Goal: Transaction & Acquisition: Obtain resource

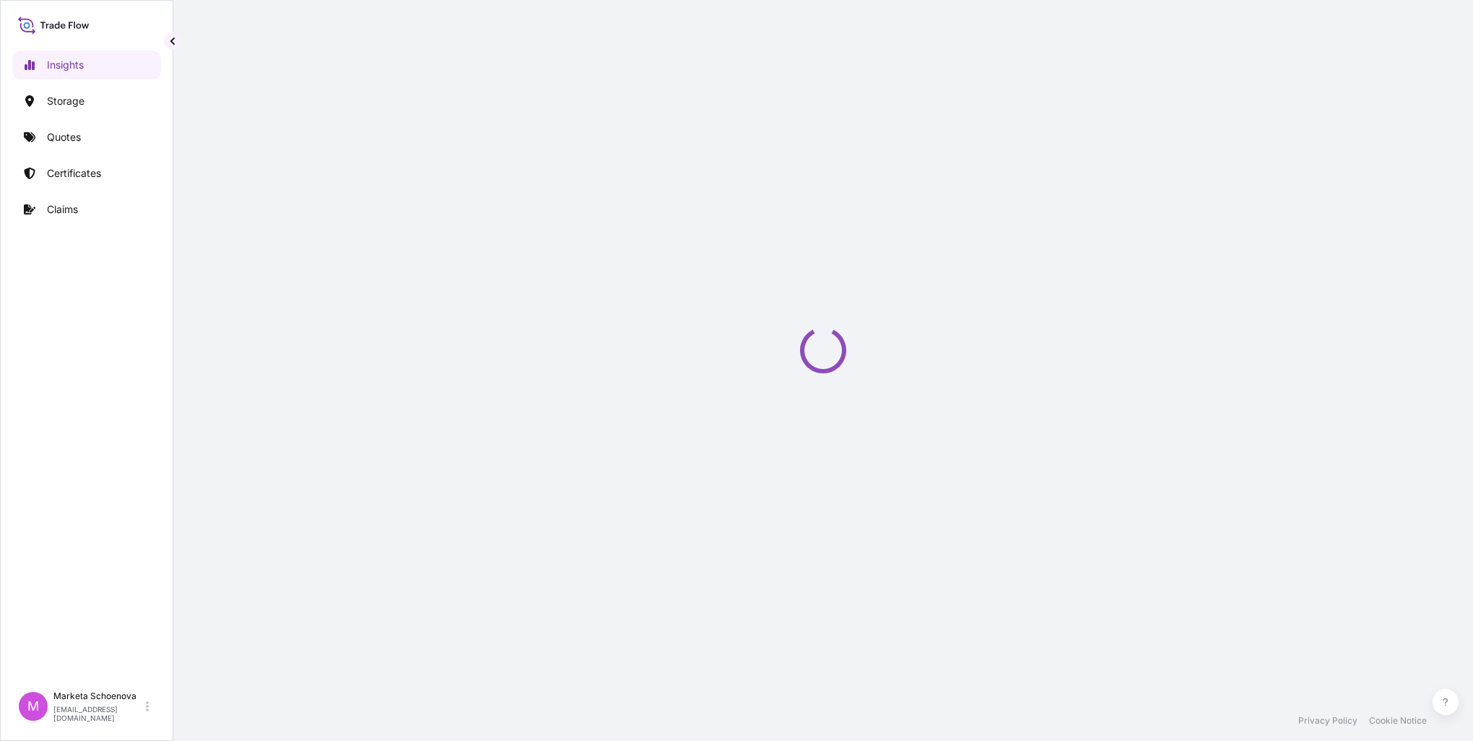
select select "2025"
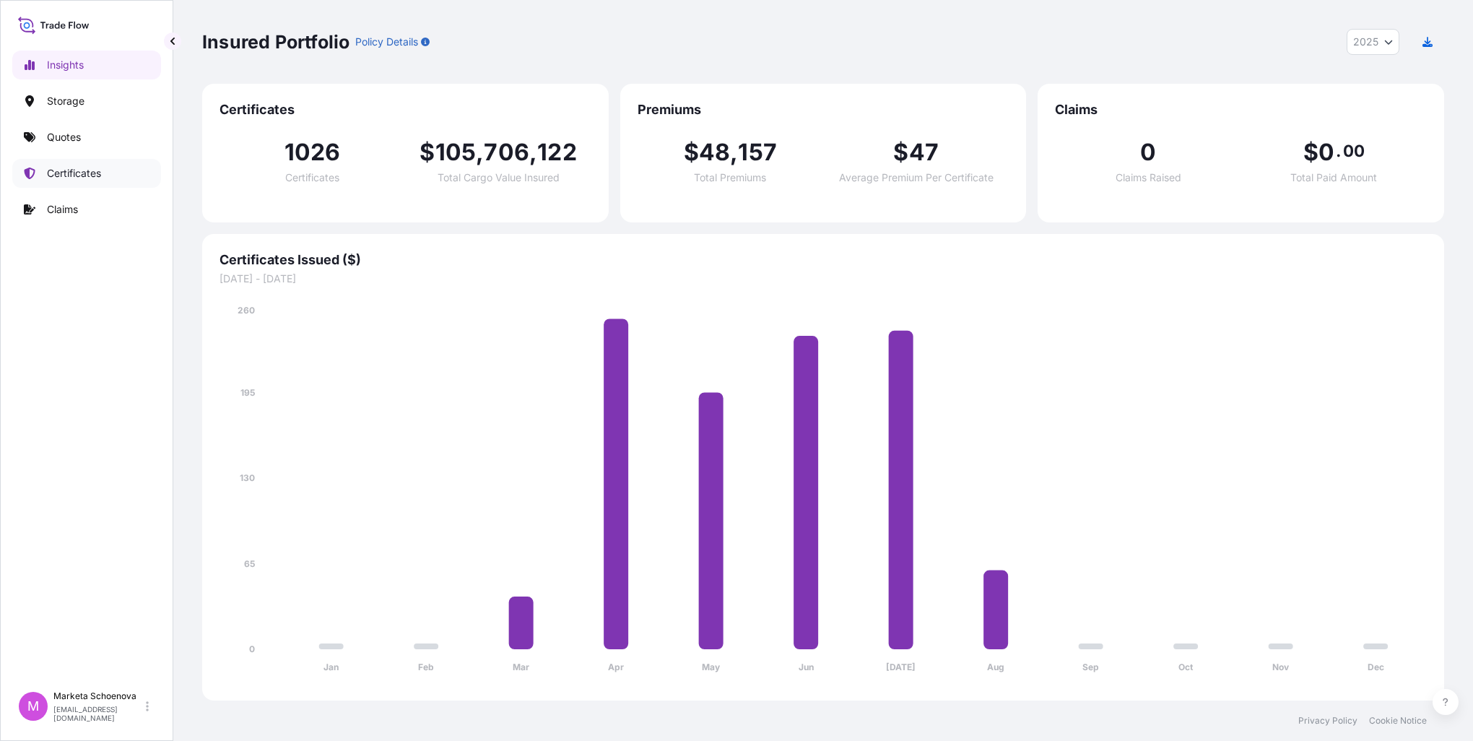
click at [82, 173] on p "Certificates" at bounding box center [74, 173] width 54 height 14
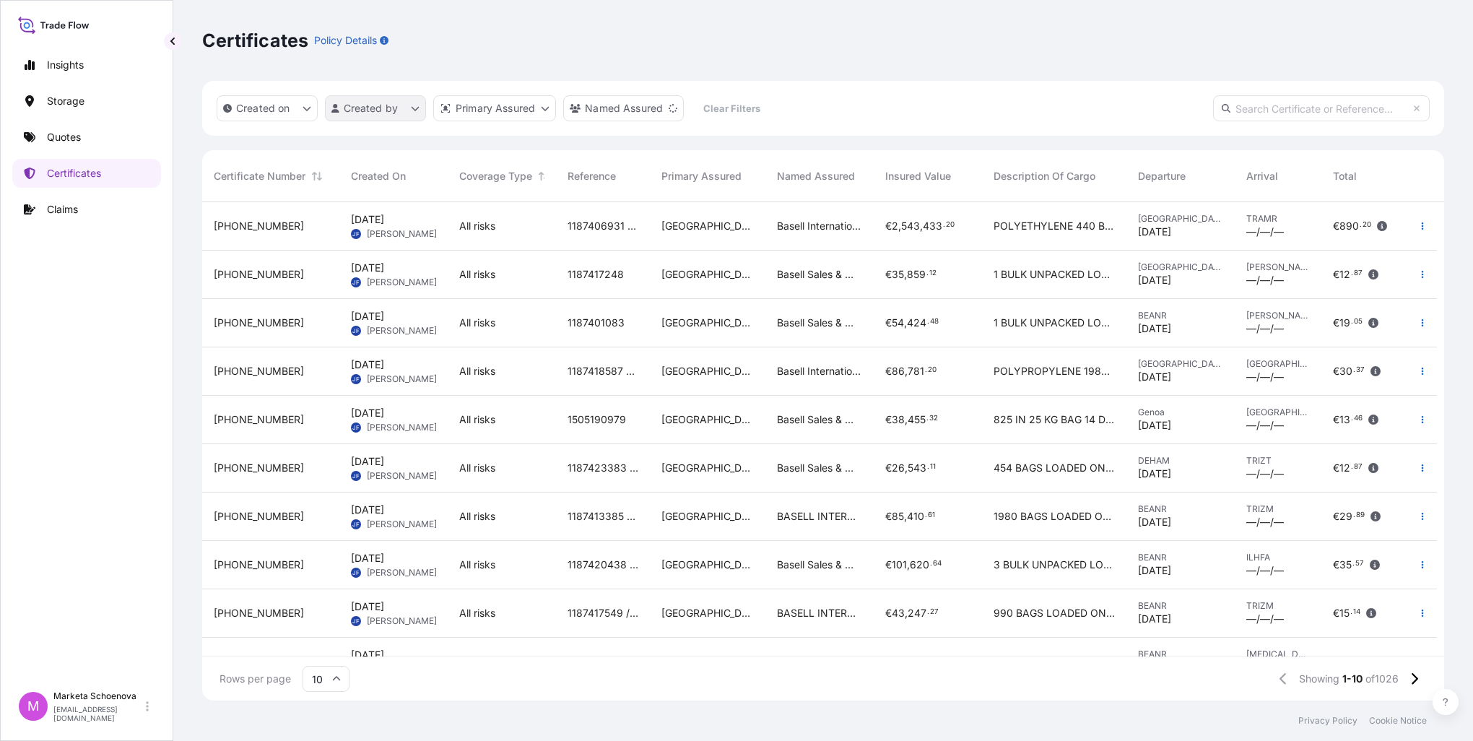
click at [387, 110] on html "Insights Storage Quotes Certificates Claims M Marketa Schoenova [EMAIL_ADDRESS]…" at bounding box center [736, 370] width 1473 height 741
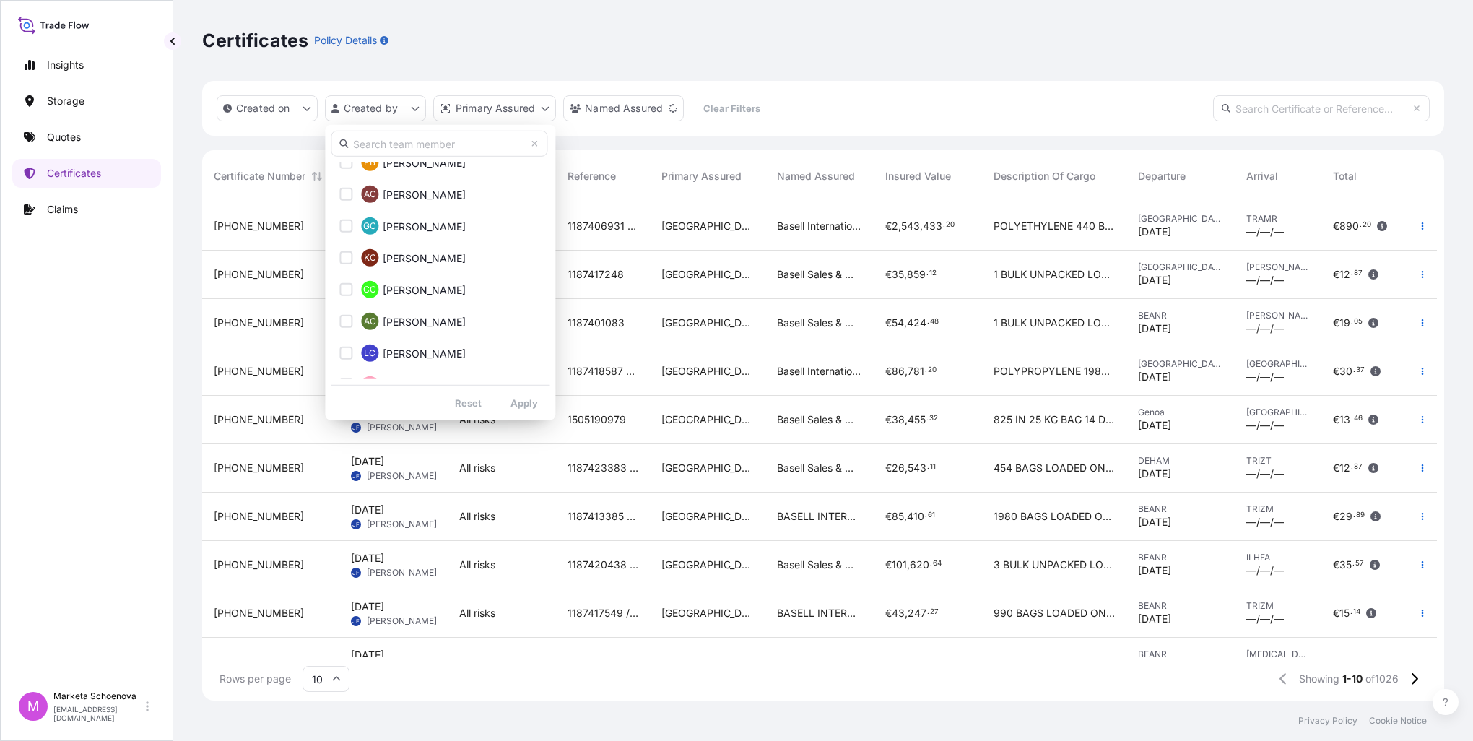
scroll to position [1137, 0]
click at [410, 141] on input "text" at bounding box center [439, 144] width 217 height 26
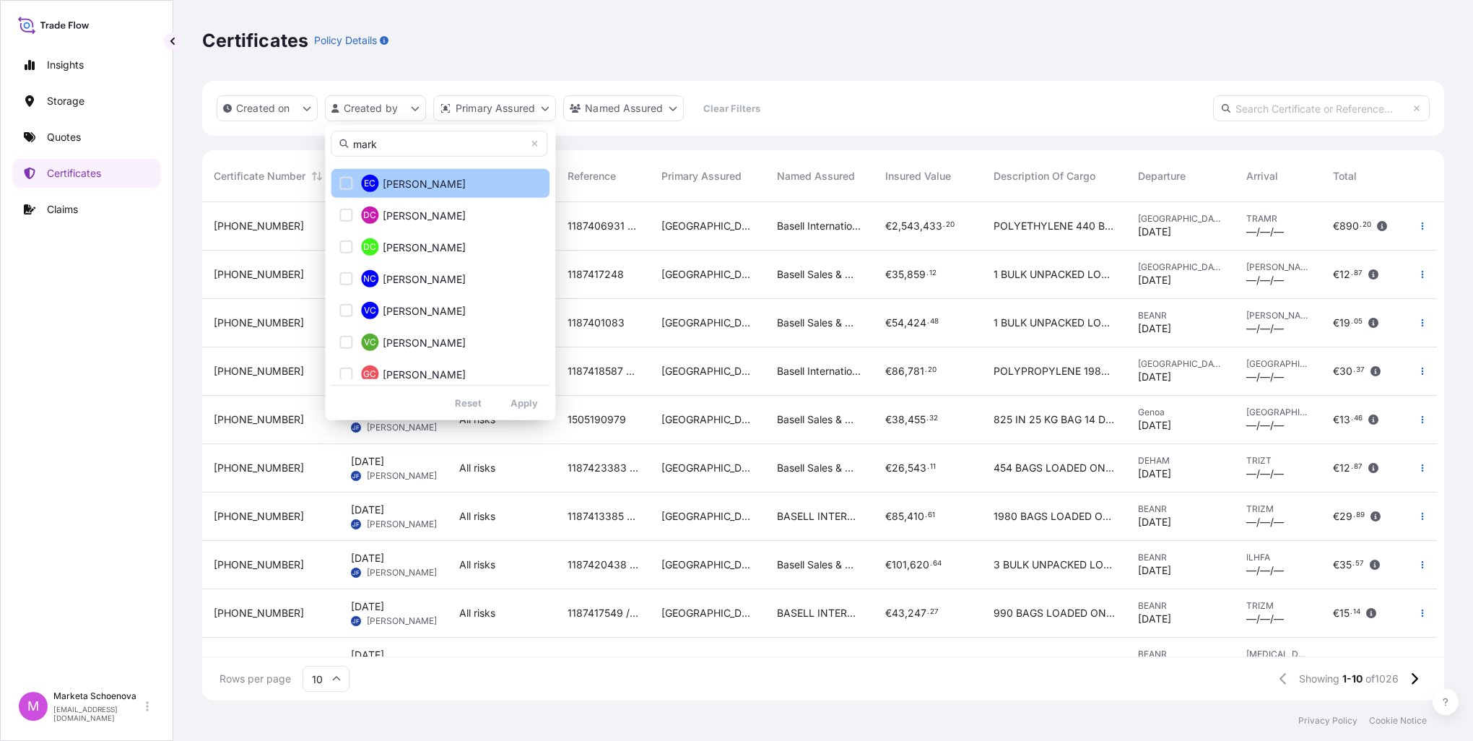
scroll to position [0, 0]
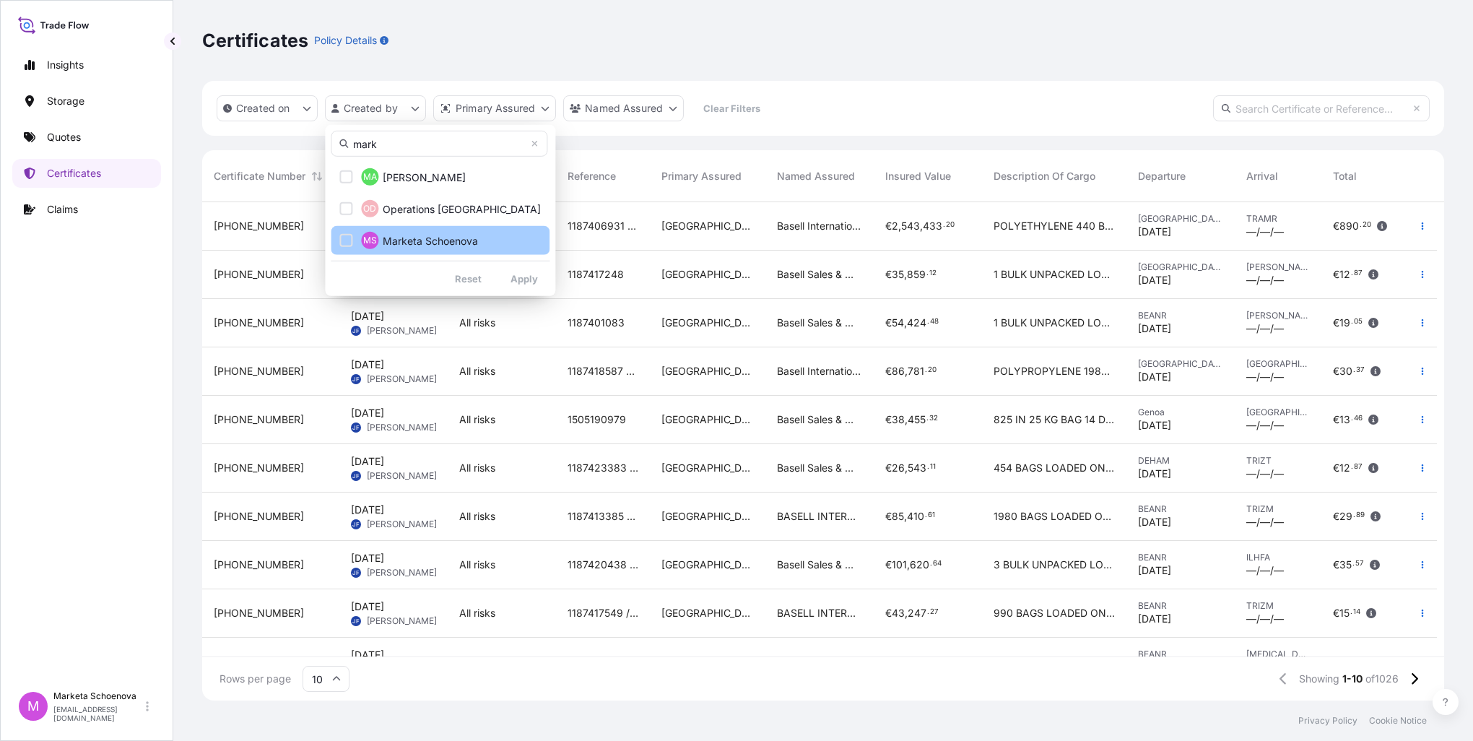
type input "mark"
click at [441, 243] on span "Marketa Schoenova" at bounding box center [430, 240] width 95 height 14
click at [969, 116] on html "Insights Storage Quotes Certificates Claims M Marketa Schoenova [EMAIL_ADDRESS]…" at bounding box center [736, 370] width 1473 height 741
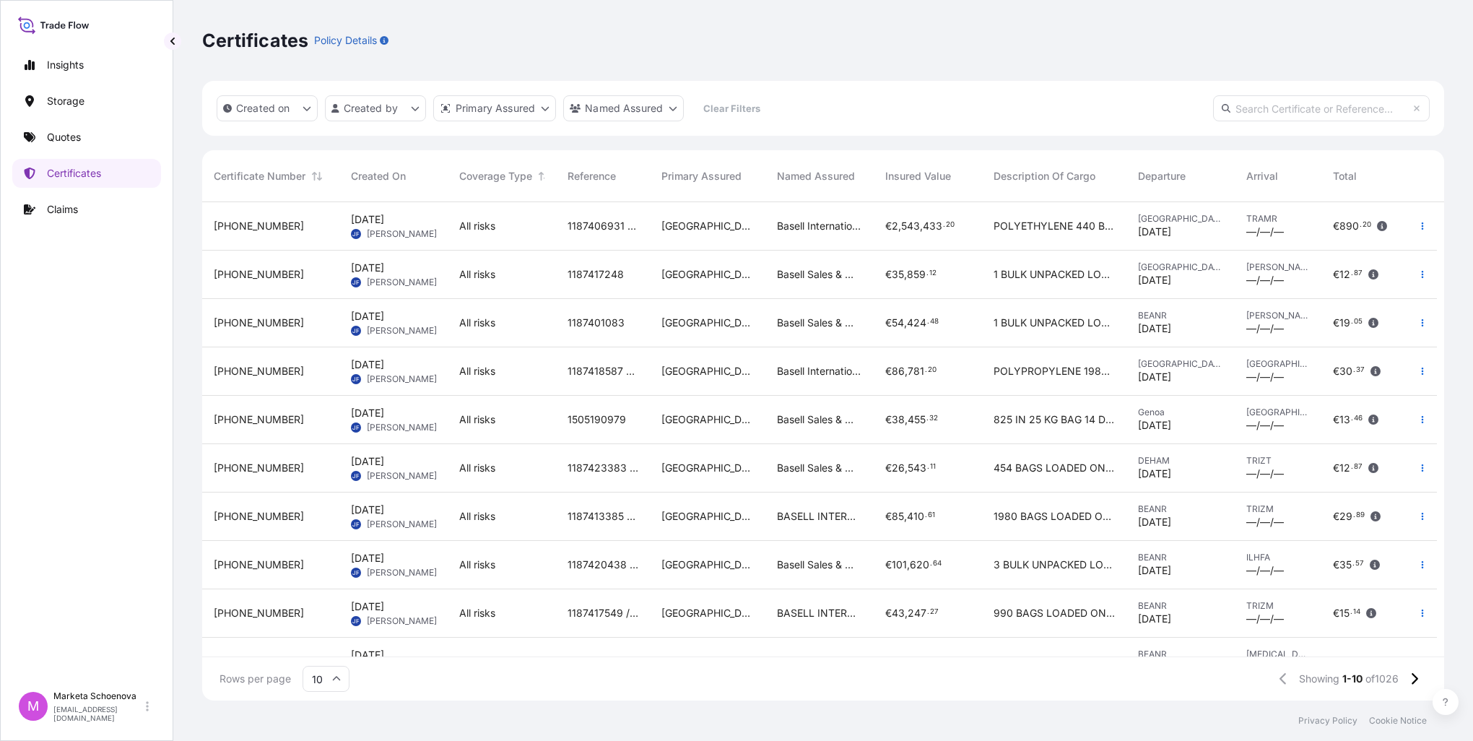
scroll to position [40, 0]
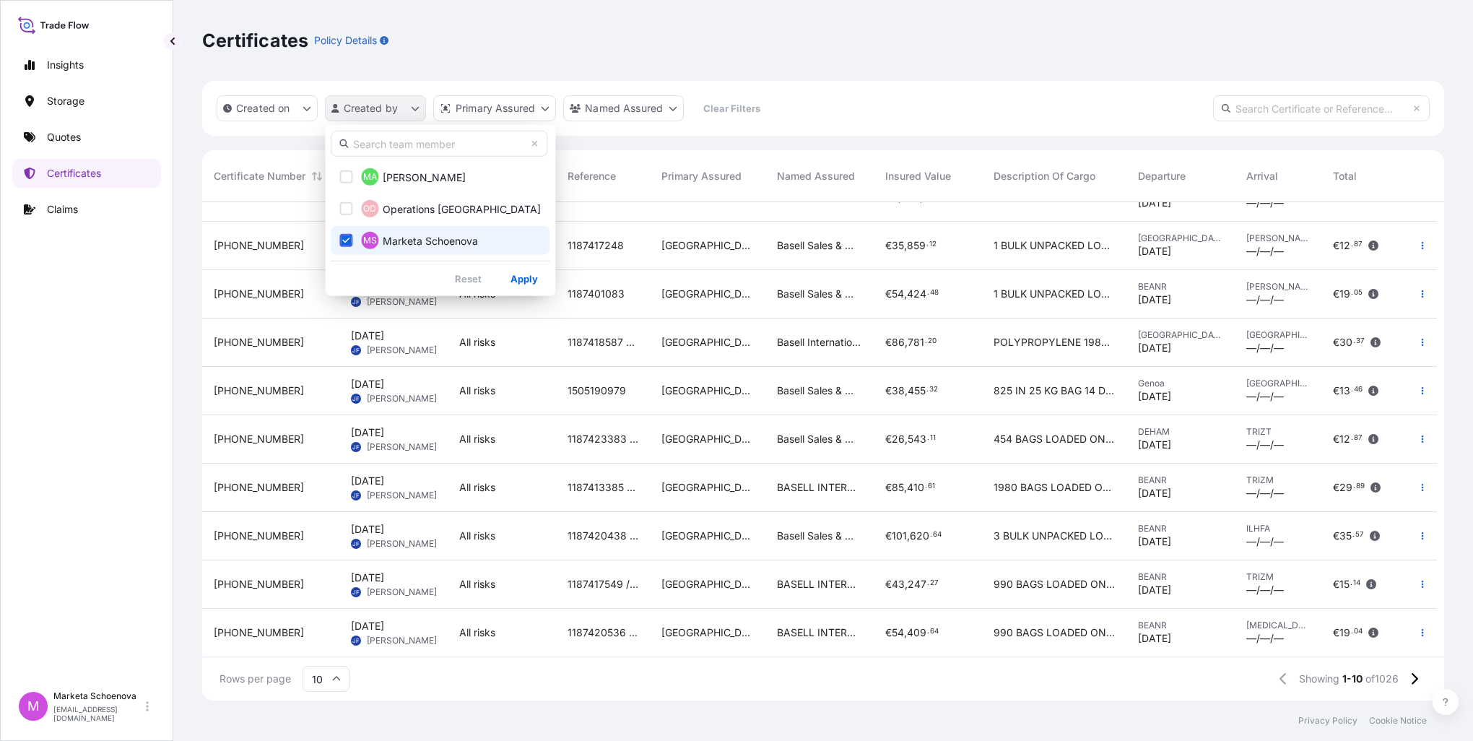
click at [419, 106] on html "Insights Storage Quotes Certificates Claims M Marketa Schoenova [EMAIL_ADDRESS]…" at bounding box center [736, 370] width 1473 height 741
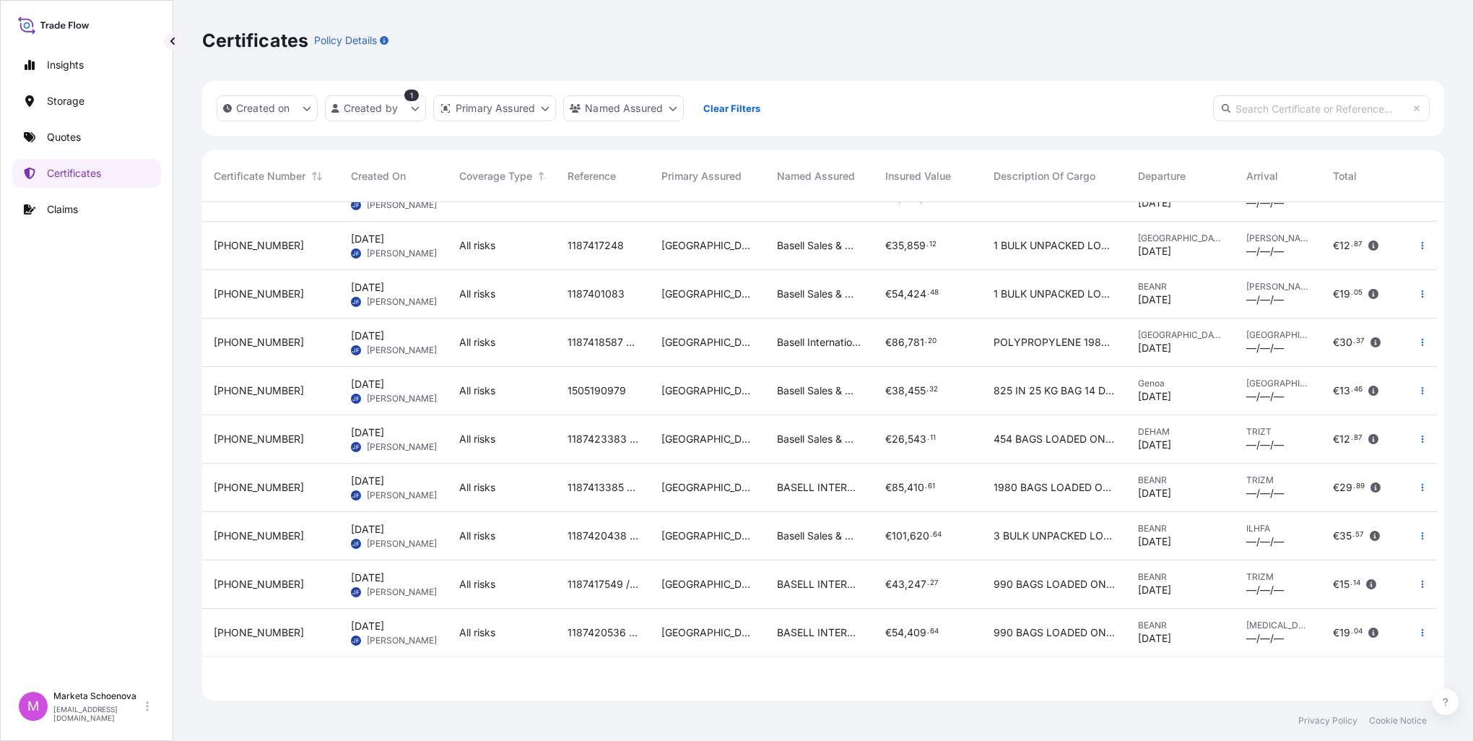
scroll to position [0, 0]
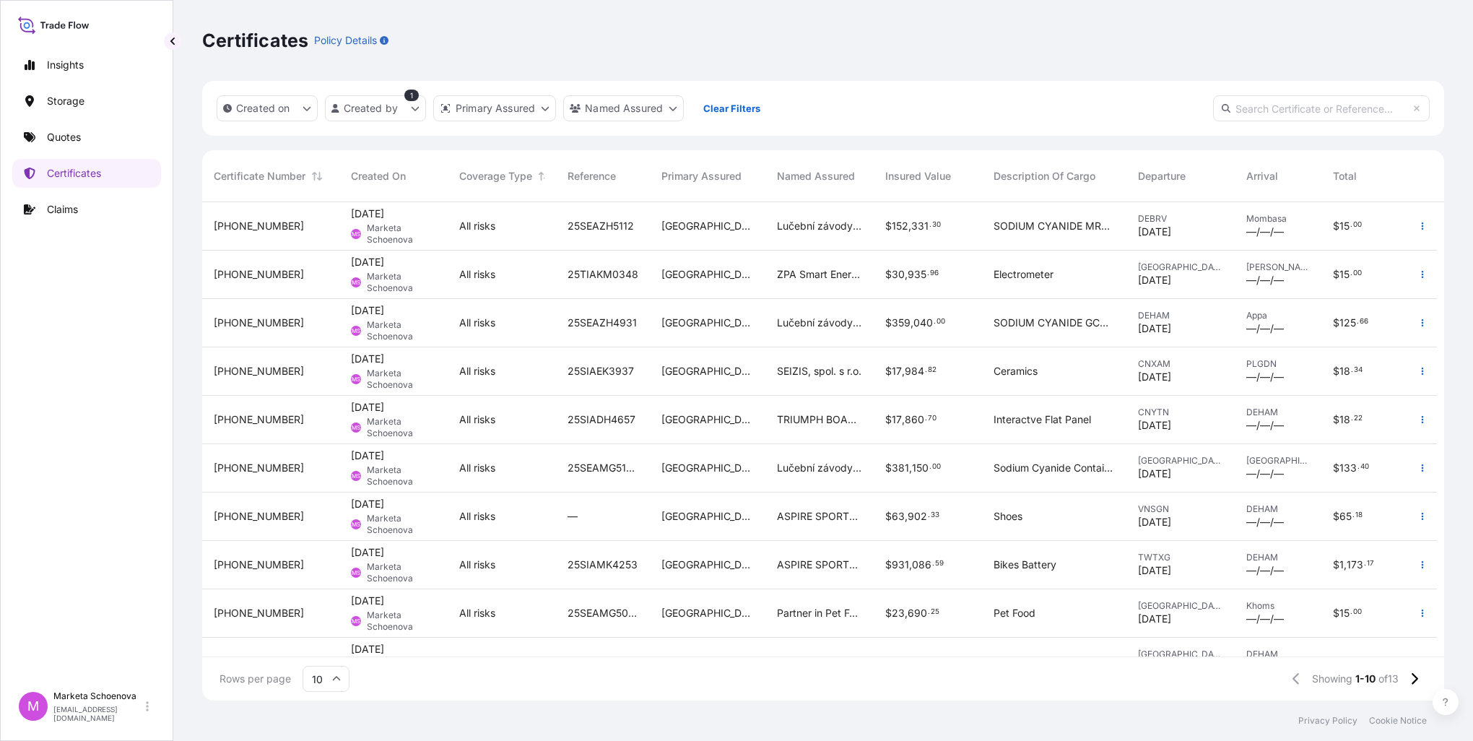
click at [428, 236] on span "Marketa Schoenova" at bounding box center [401, 233] width 69 height 23
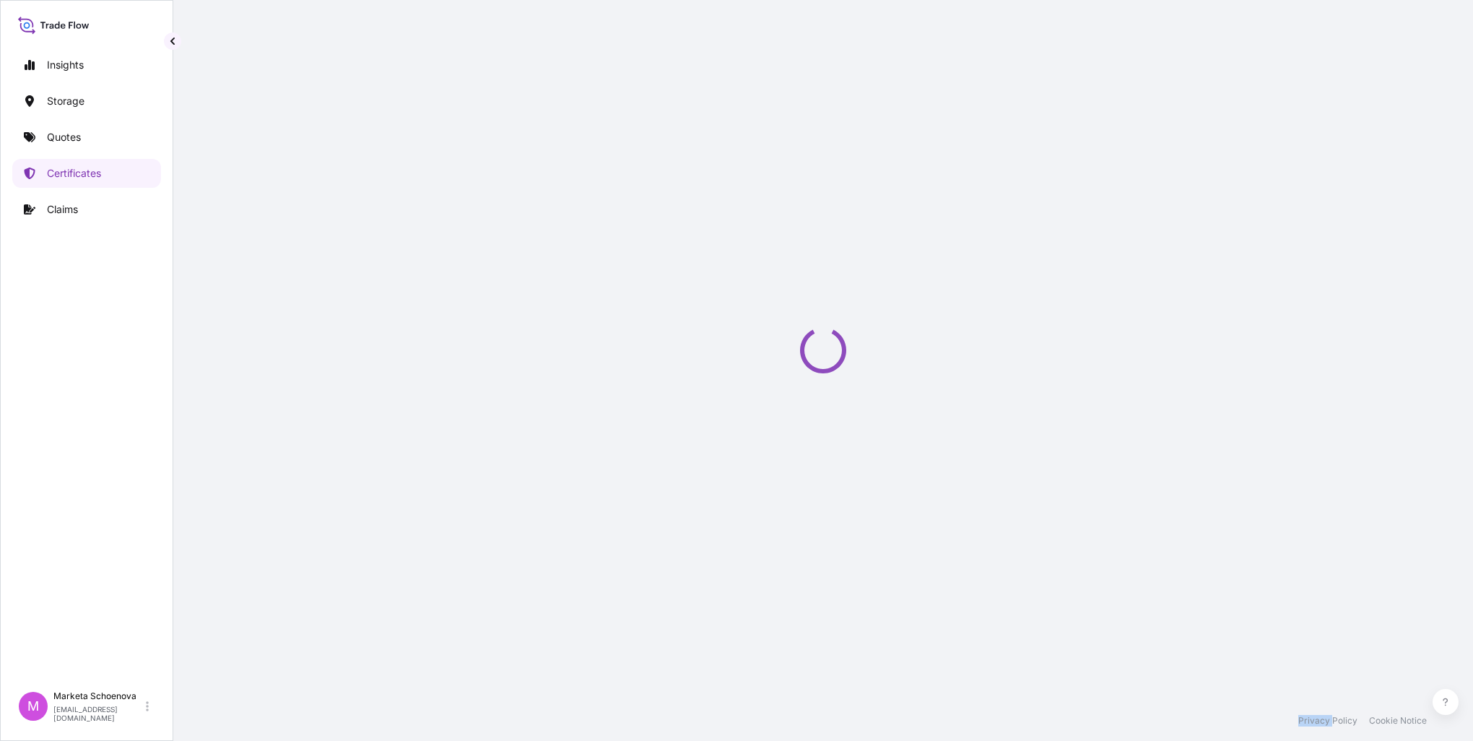
click at [428, 236] on div "Loading" at bounding box center [823, 350] width 1242 height 701
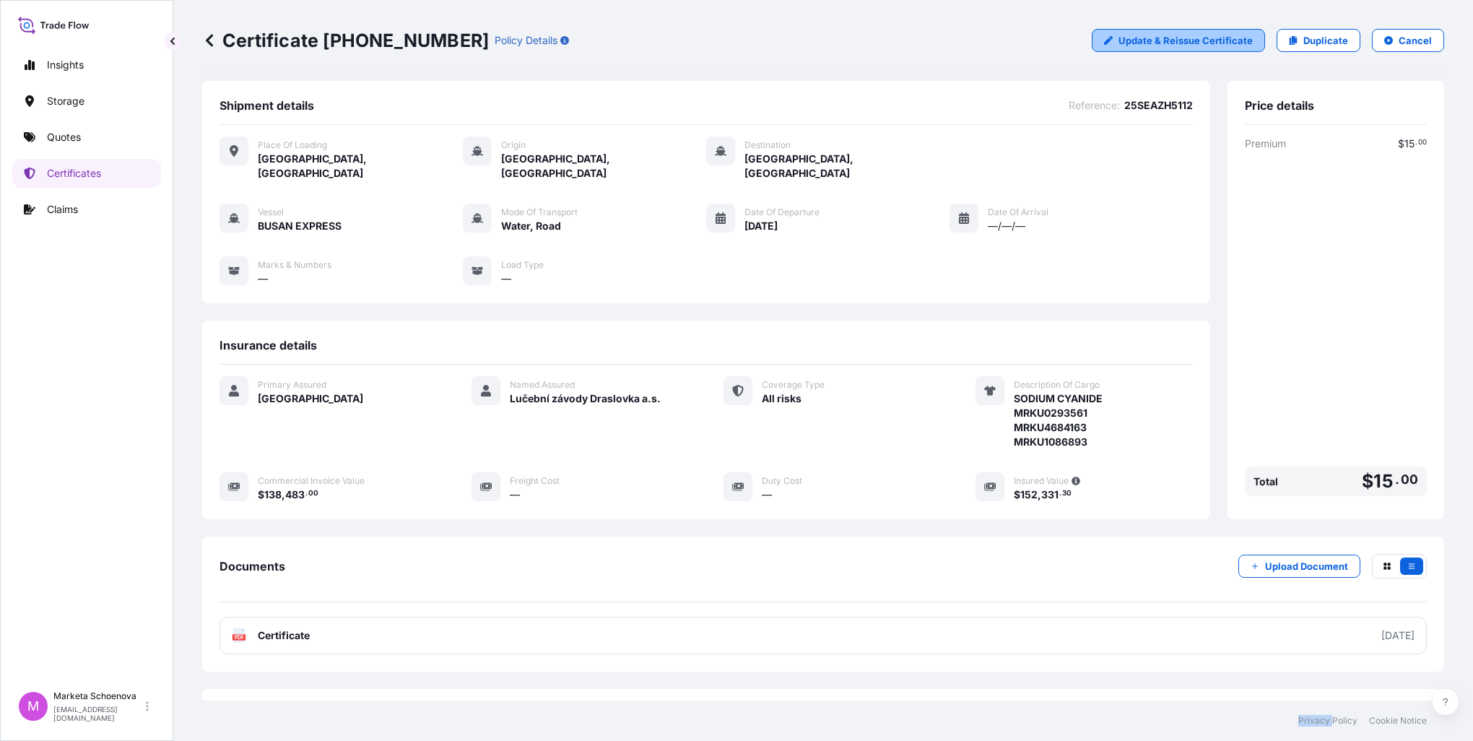
click at [1153, 39] on p "Update & Reissue Certificate" at bounding box center [1186, 40] width 134 height 14
select select "Road / [GEOGRAPHIC_DATA]"
select select "Water"
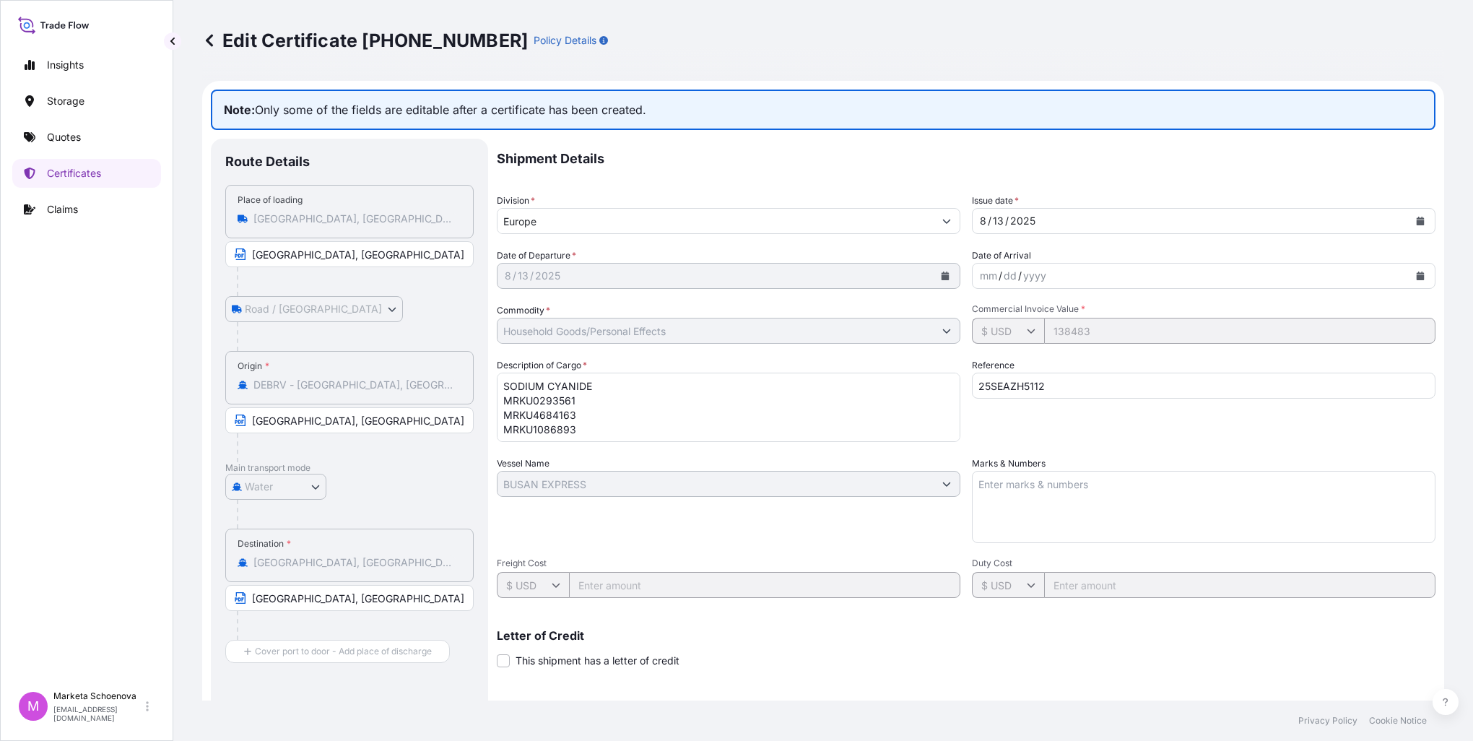
click at [844, 315] on div "Commodity * Household Goods/Personal Effects" at bounding box center [729, 323] width 464 height 40
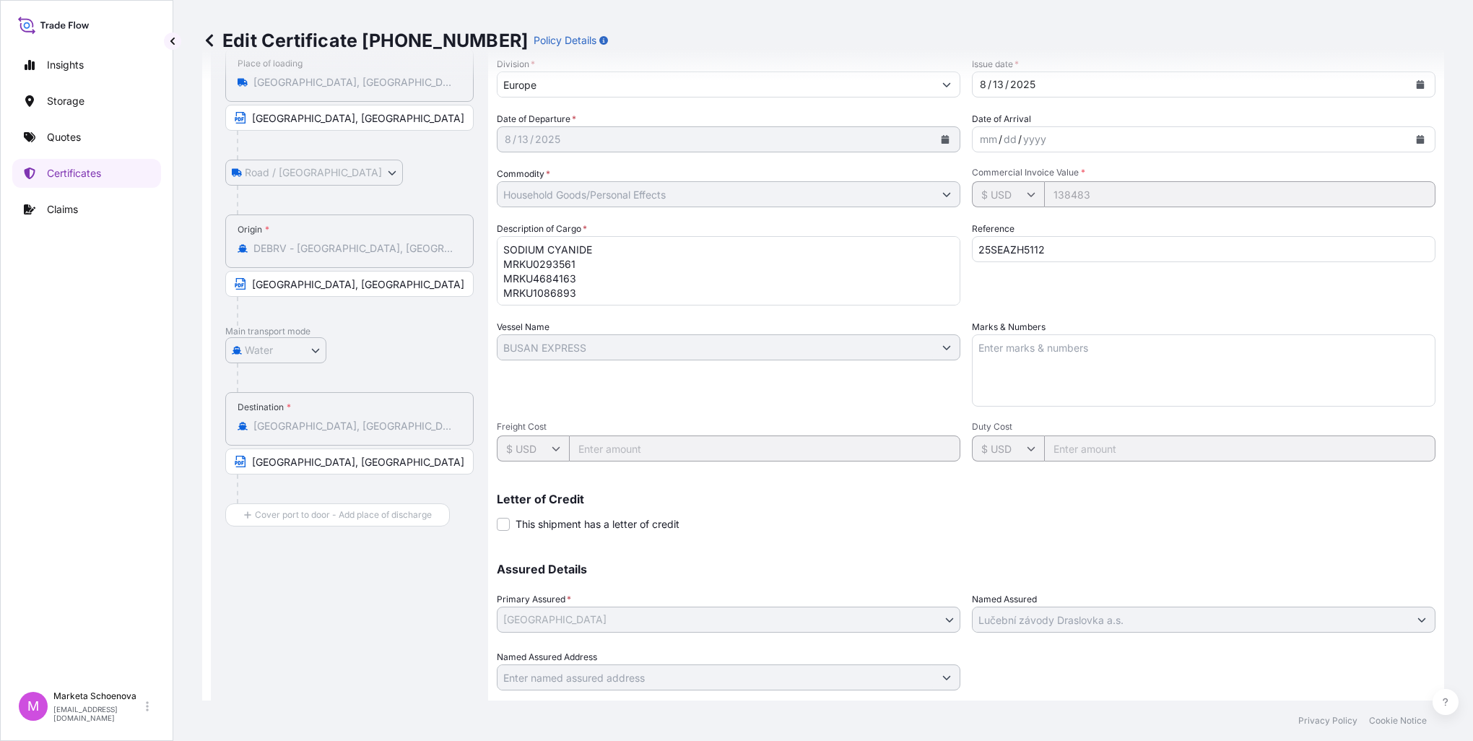
scroll to position [173, 0]
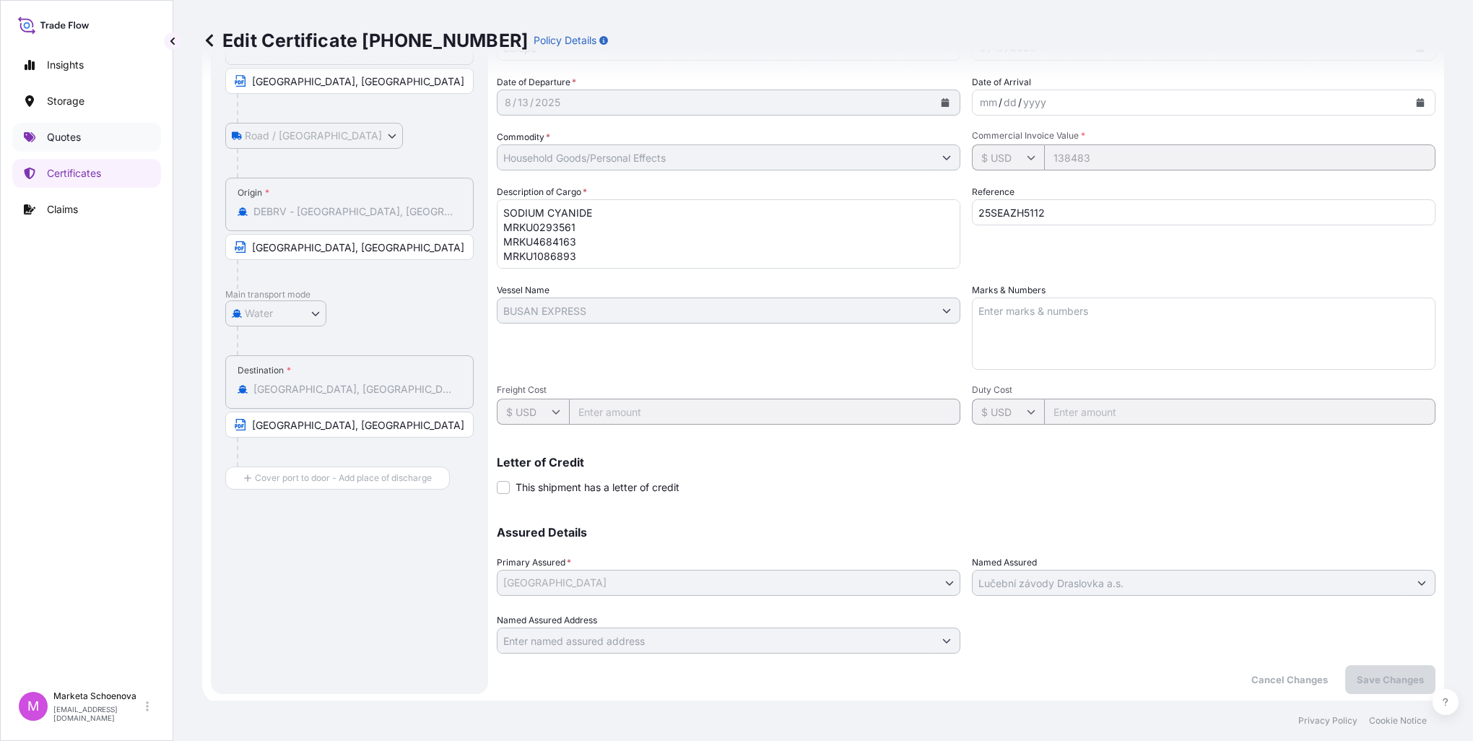
click at [71, 129] on link "Quotes" at bounding box center [86, 137] width 149 height 29
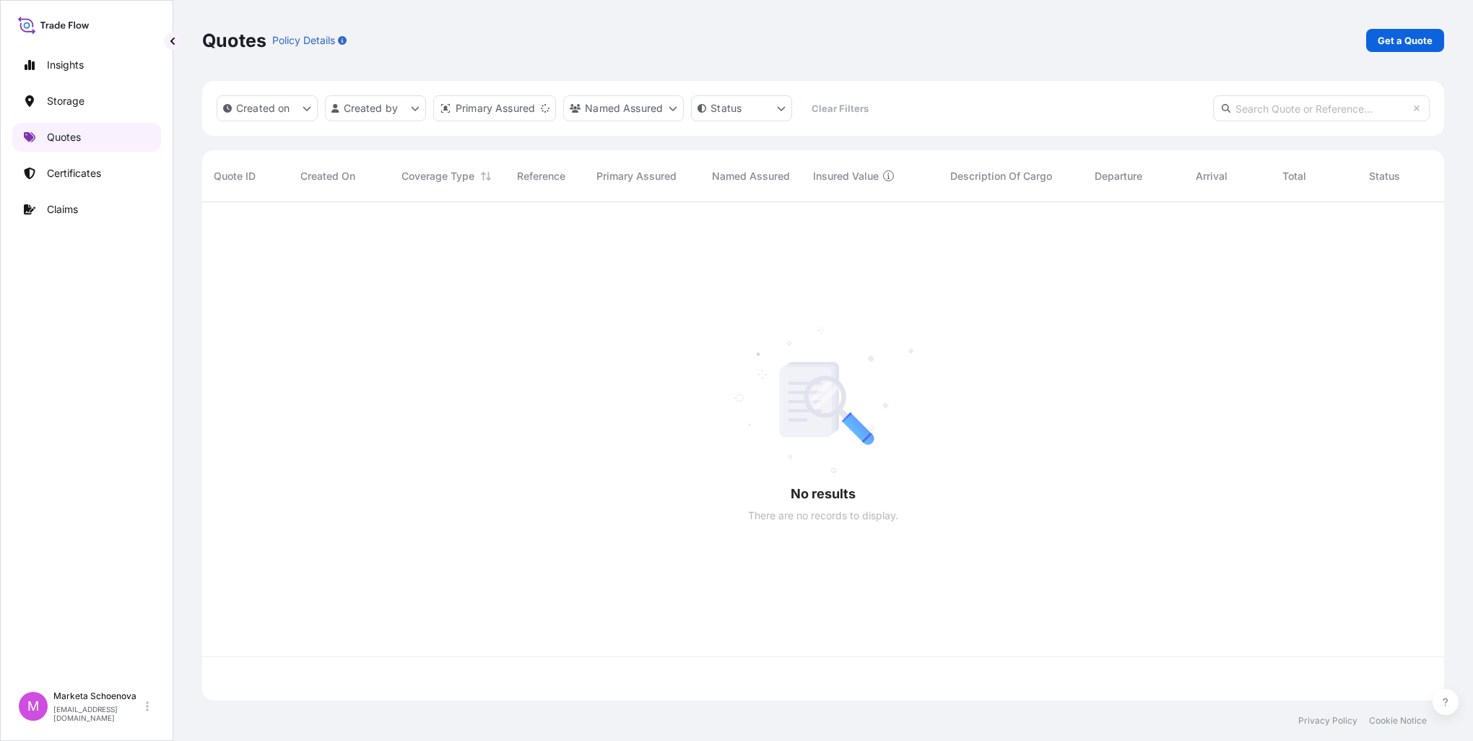
scroll to position [495, 1231]
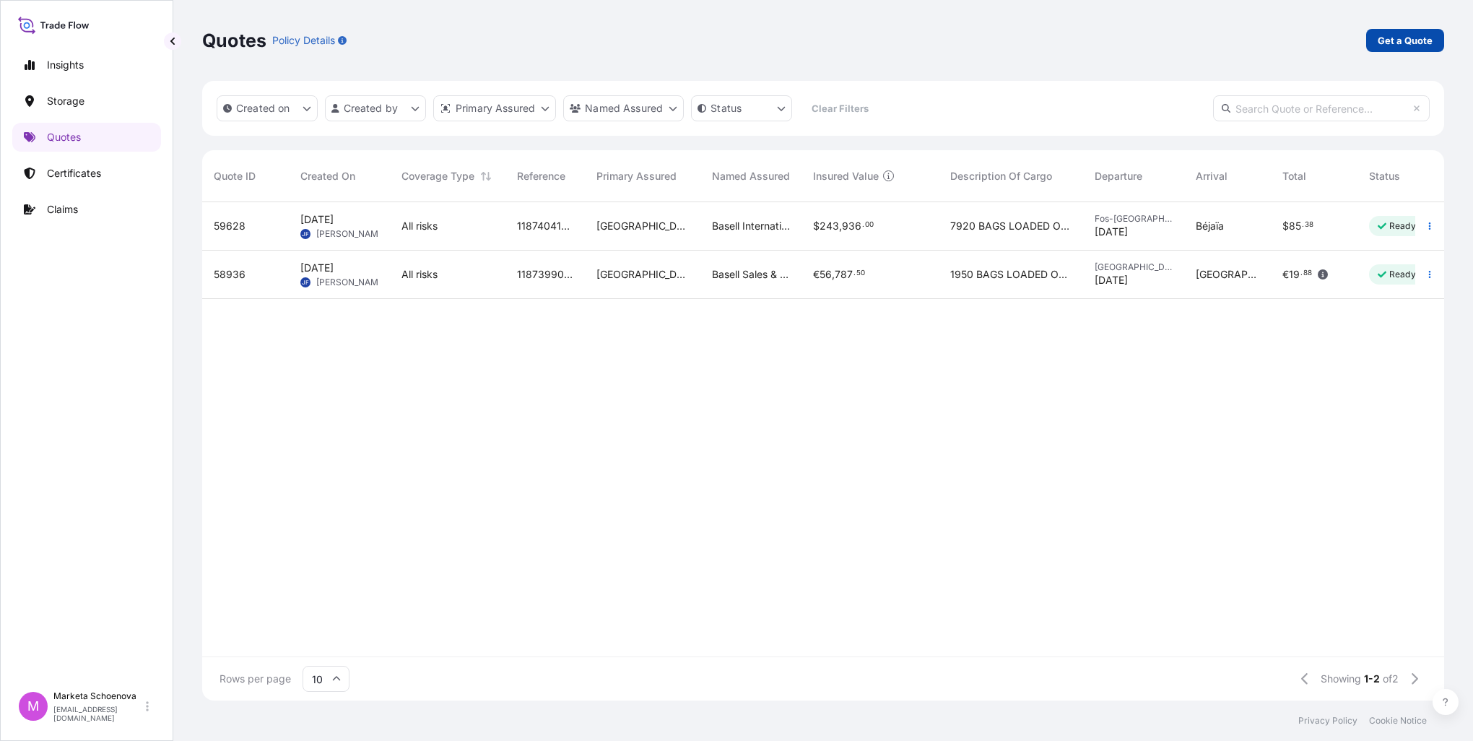
click at [1409, 40] on p "Get a Quote" at bounding box center [1405, 40] width 55 height 14
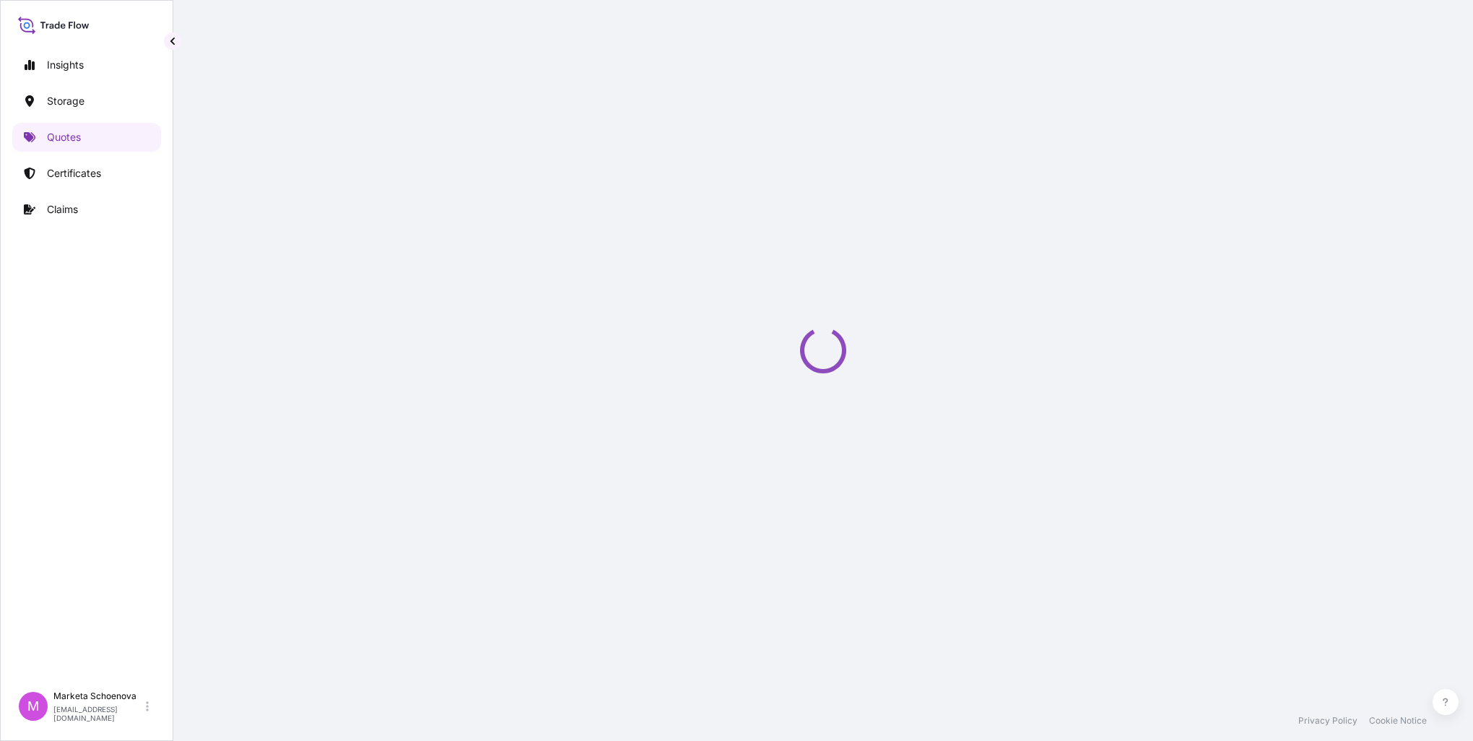
select select "Water"
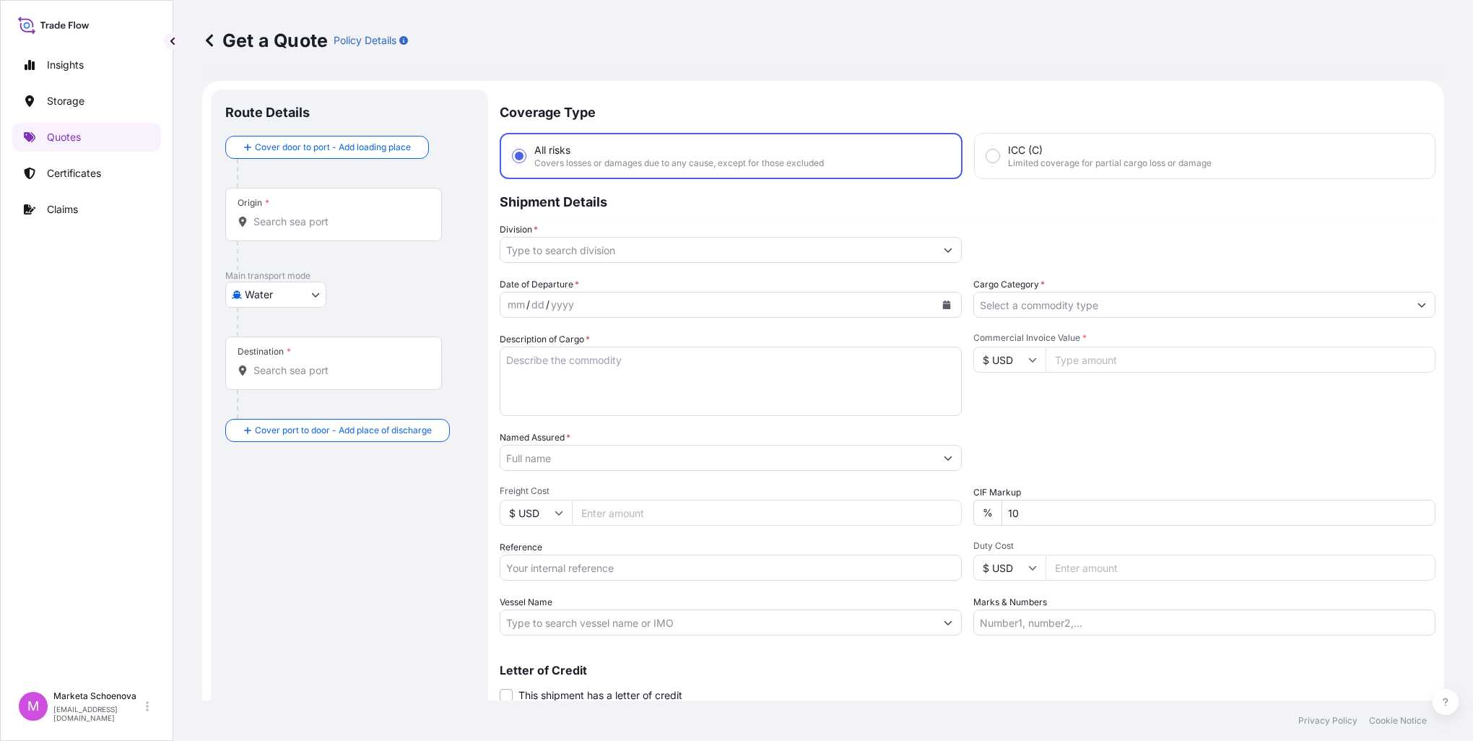
scroll to position [23, 0]
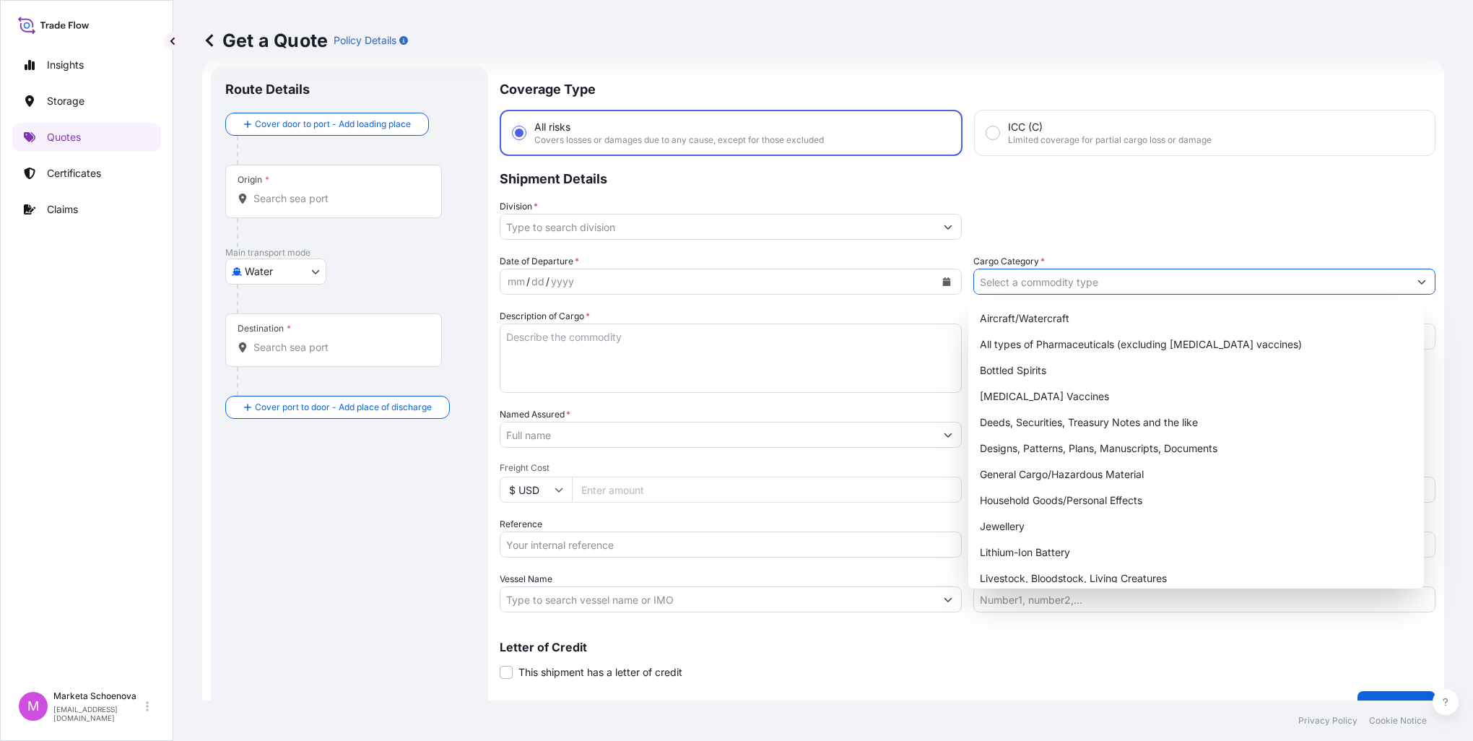
click at [1138, 285] on input "Cargo Category *" at bounding box center [1191, 282] width 435 height 26
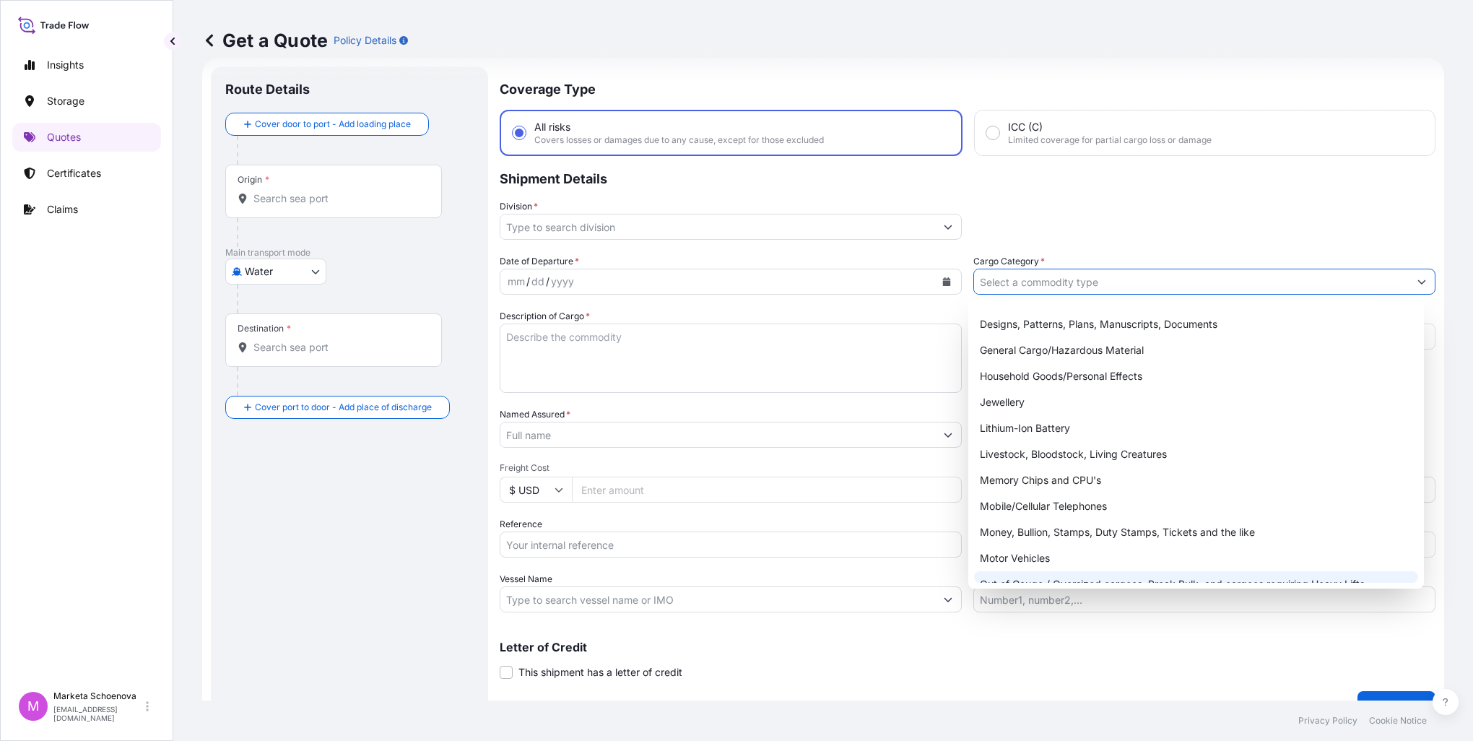
scroll to position [0, 0]
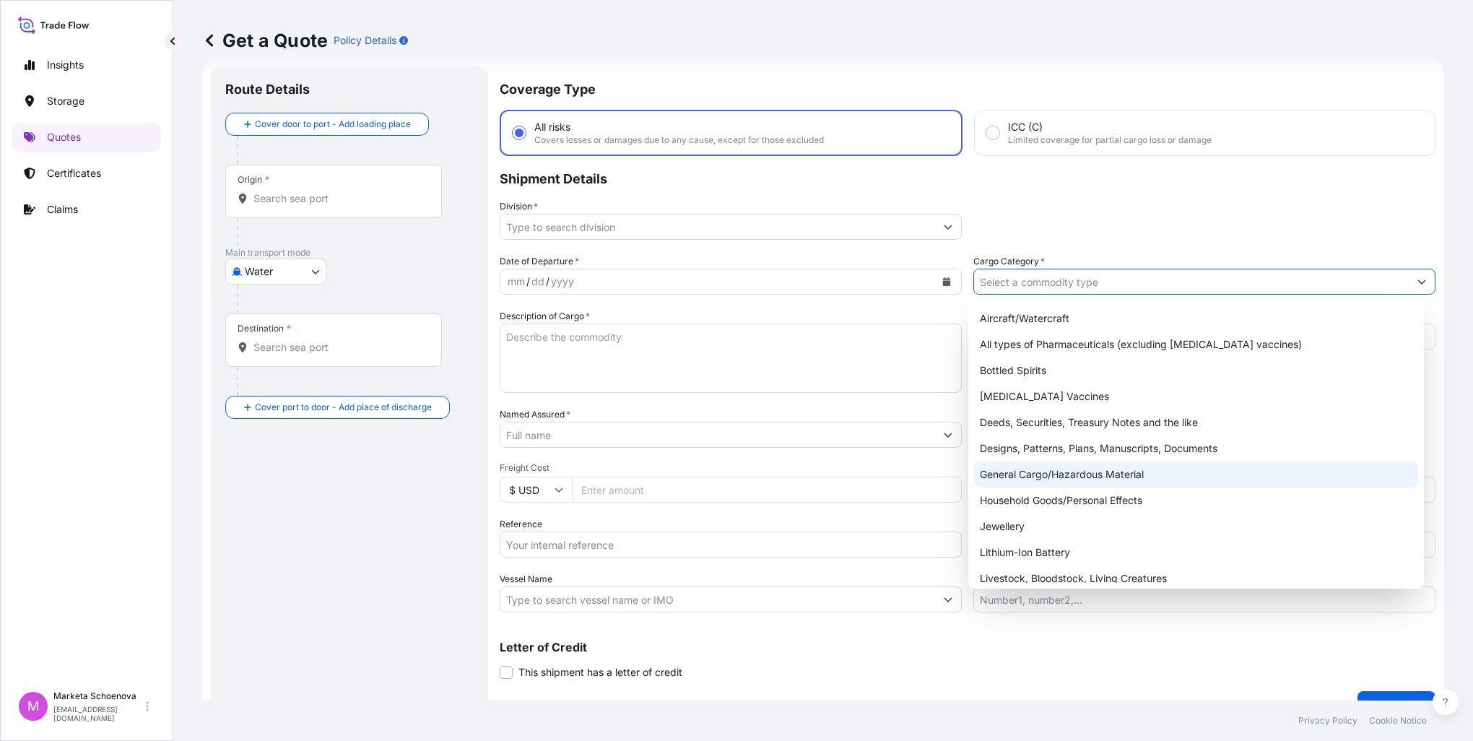
click at [1028, 468] on div "General Cargo/Hazardous Material" at bounding box center [1196, 474] width 444 height 26
type input "General Cargo/Hazardous Material"
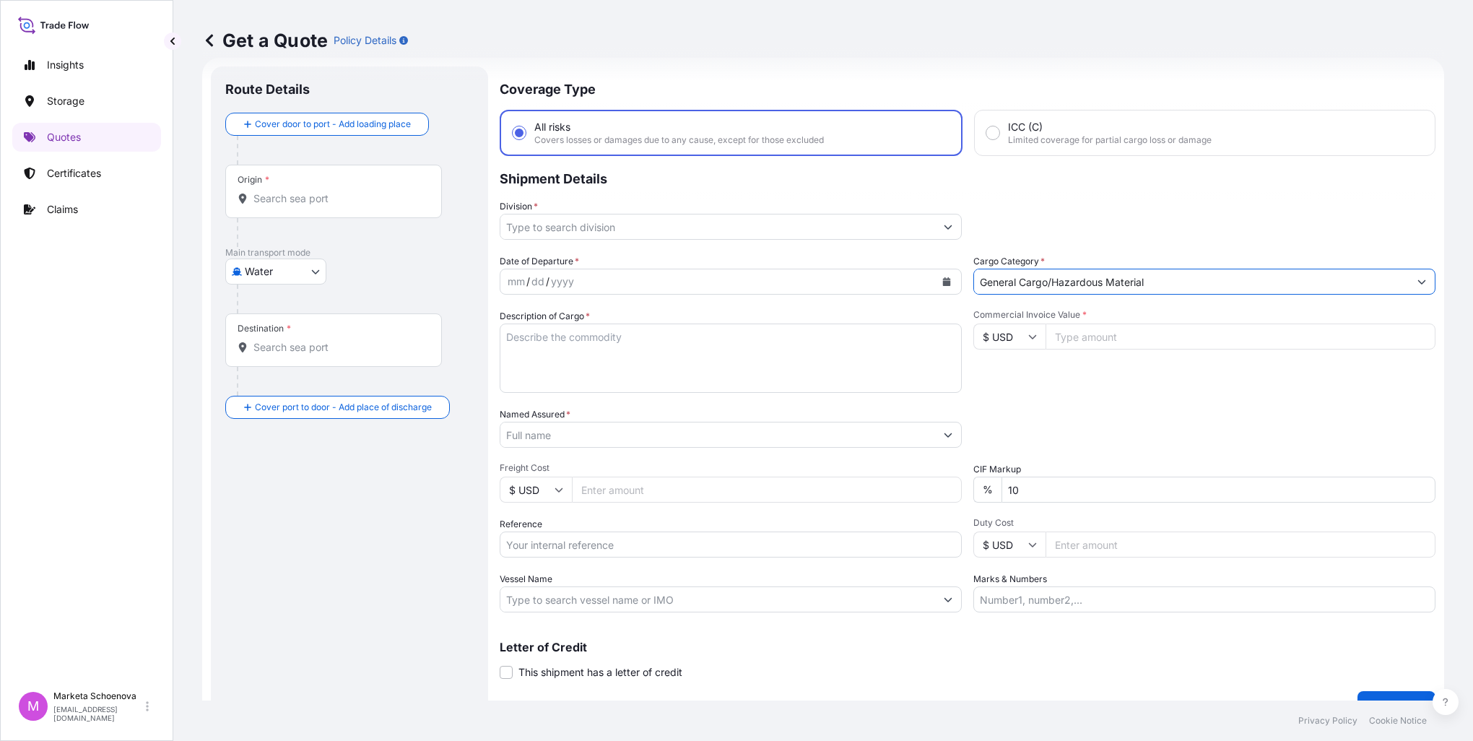
drag, startPoint x: 1144, startPoint y: 280, endPoint x: 930, endPoint y: 282, distance: 213.8
click at [930, 282] on div "Date of Departure * mm / dd / yyyy Cargo Category * General Cargo/Hazardous Mat…" at bounding box center [968, 433] width 936 height 358
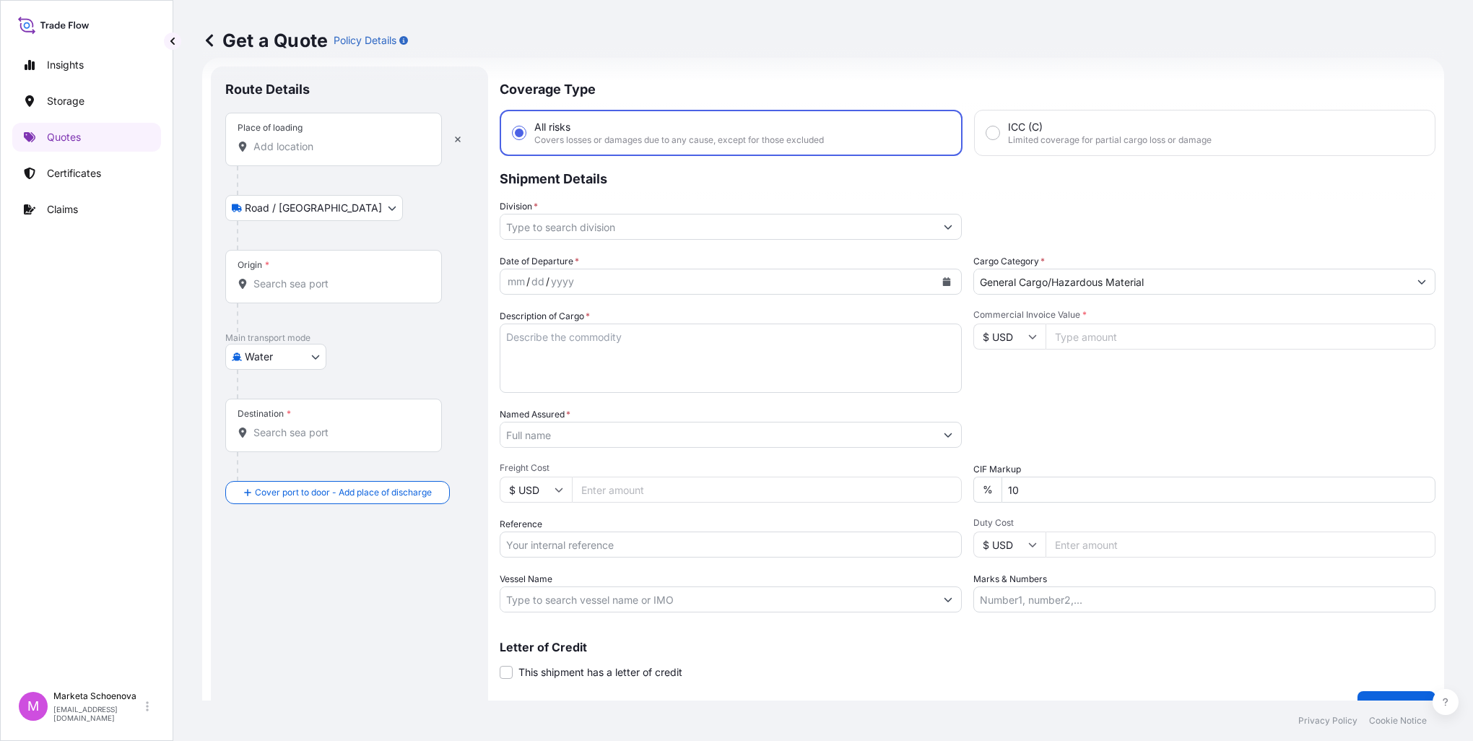
click at [316, 165] on div "Place of loading" at bounding box center [333, 139] width 217 height 53
click at [316, 154] on input "Place of loading" at bounding box center [338, 146] width 170 height 14
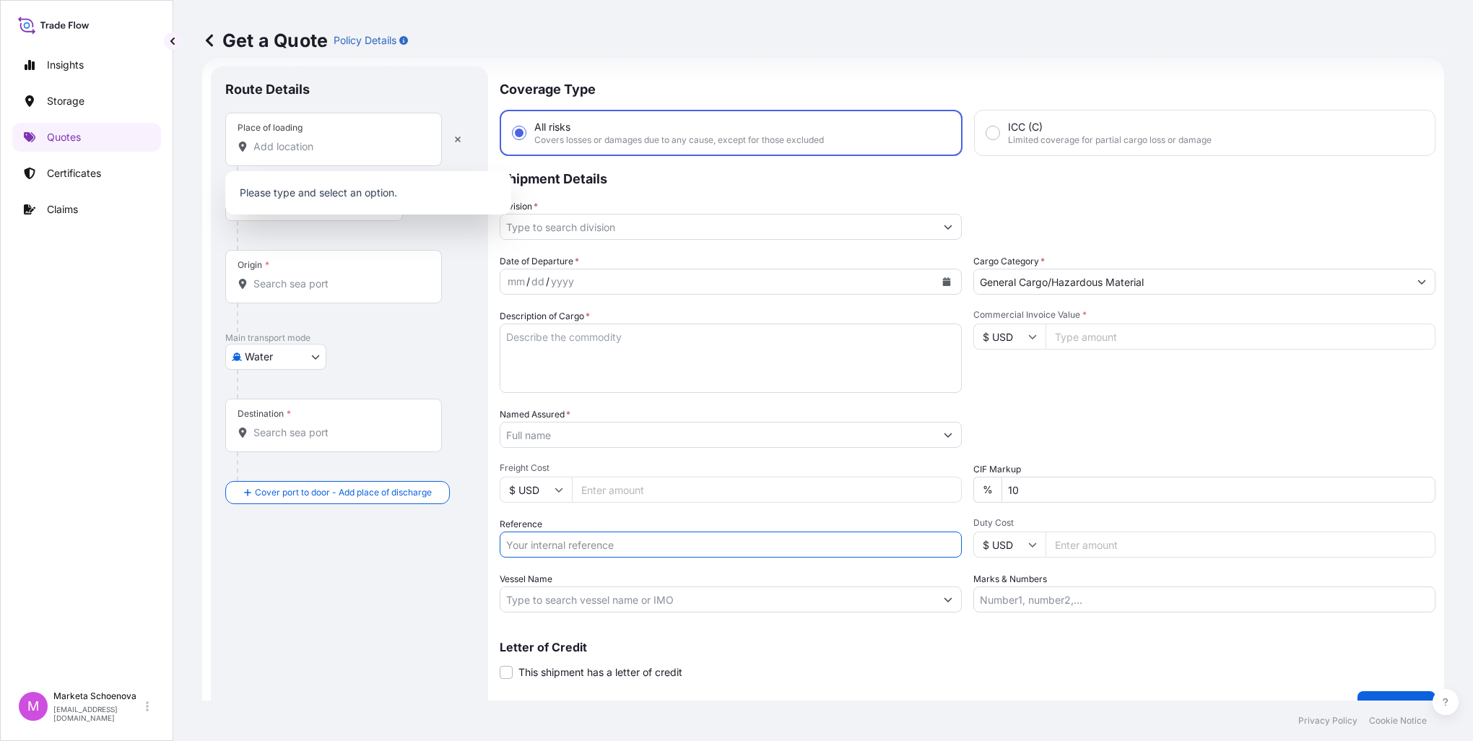
click at [575, 542] on input "Reference" at bounding box center [731, 545] width 462 height 26
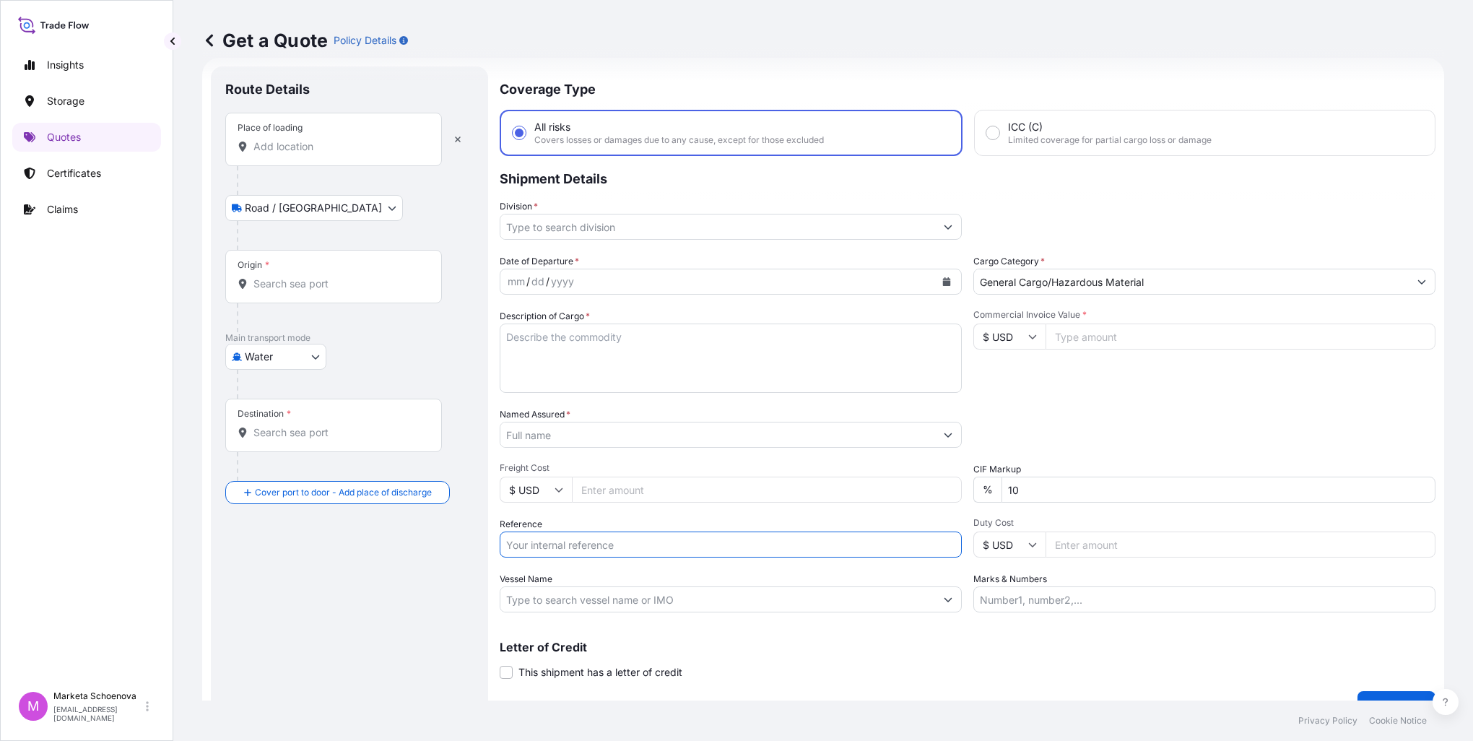
paste input "25SIAJB3809"
type input "25SIAJB3809"
click at [363, 155] on div "Place of loading" at bounding box center [333, 139] width 217 height 53
click at [363, 154] on input "Place of loading" at bounding box center [338, 146] width 170 height 14
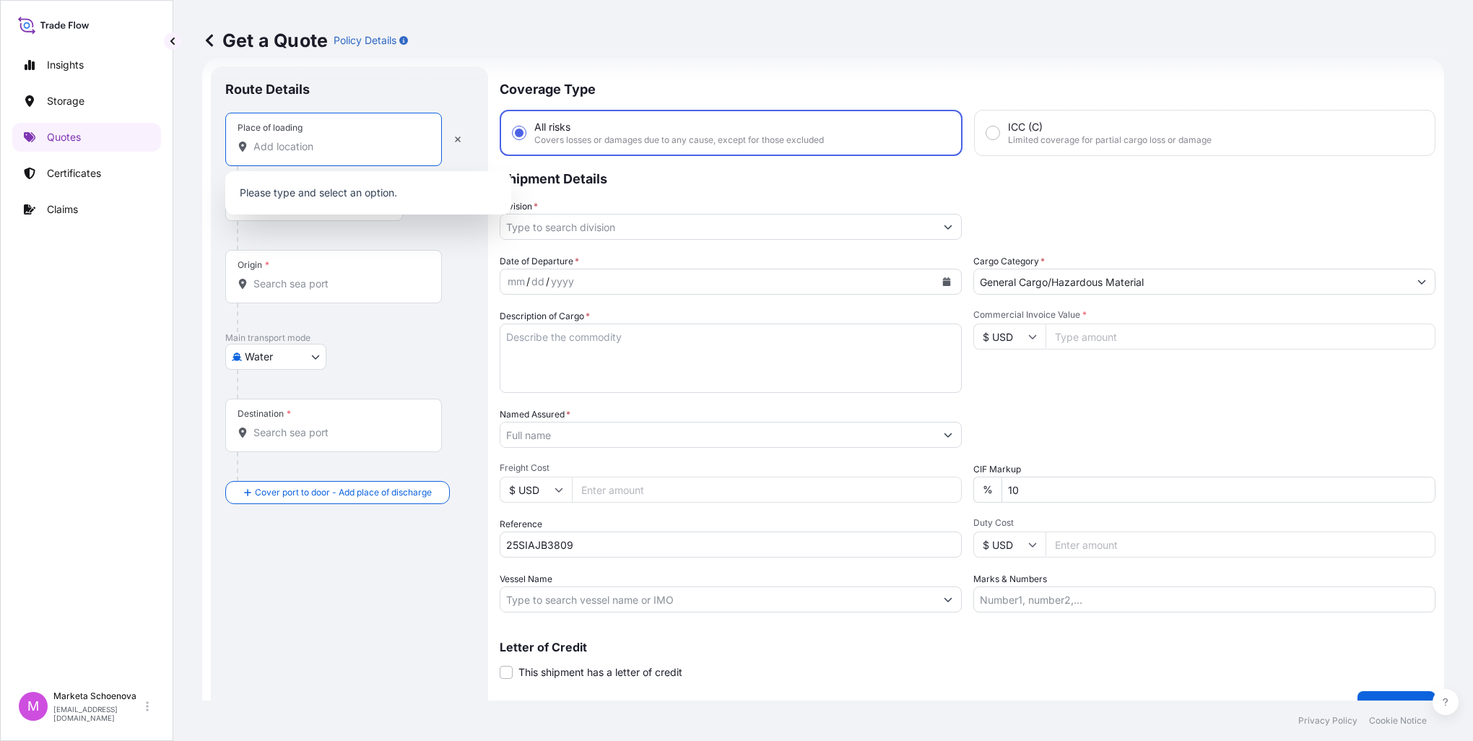
click at [338, 152] on input "Place of loading" at bounding box center [338, 146] width 170 height 14
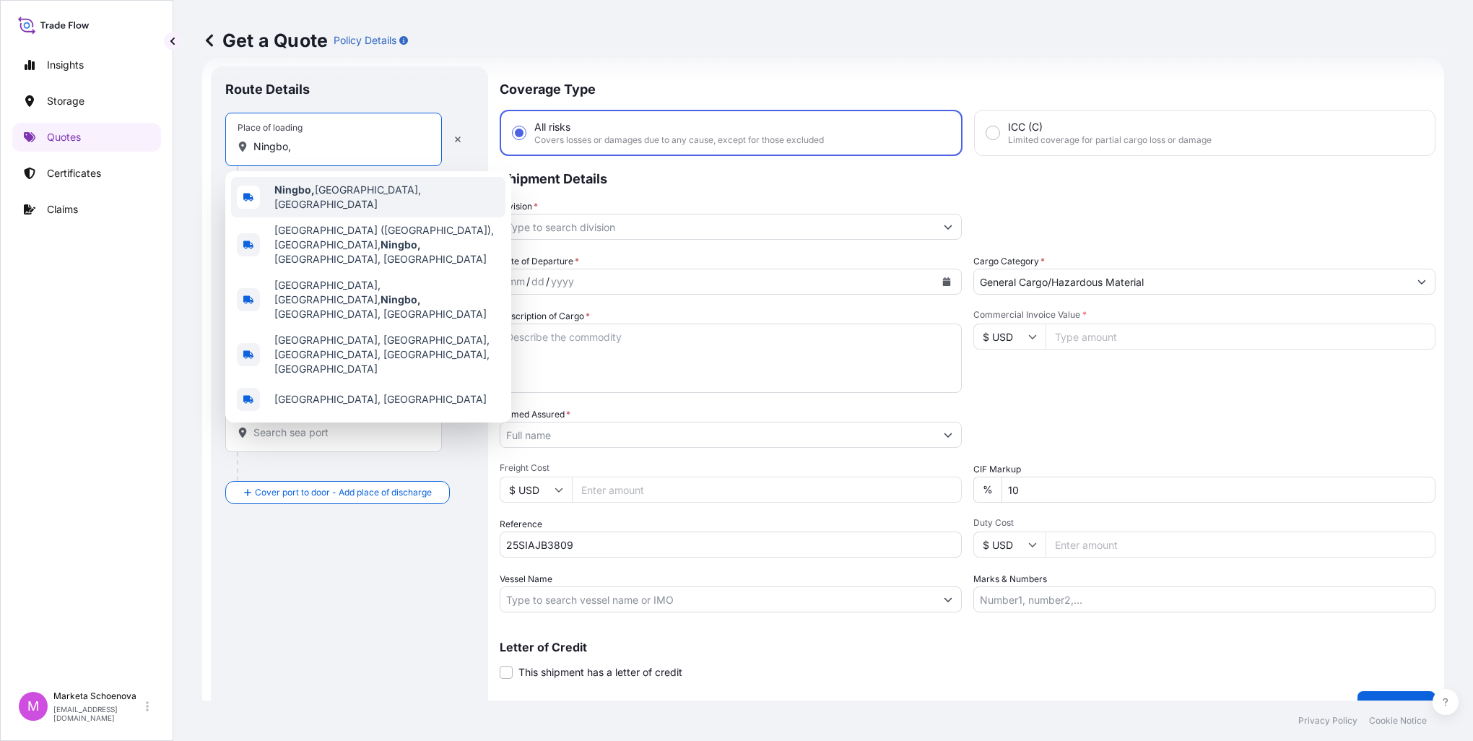
click at [335, 195] on span "[GEOGRAPHIC_DATA], [GEOGRAPHIC_DATA], [GEOGRAPHIC_DATA]" at bounding box center [386, 197] width 225 height 29
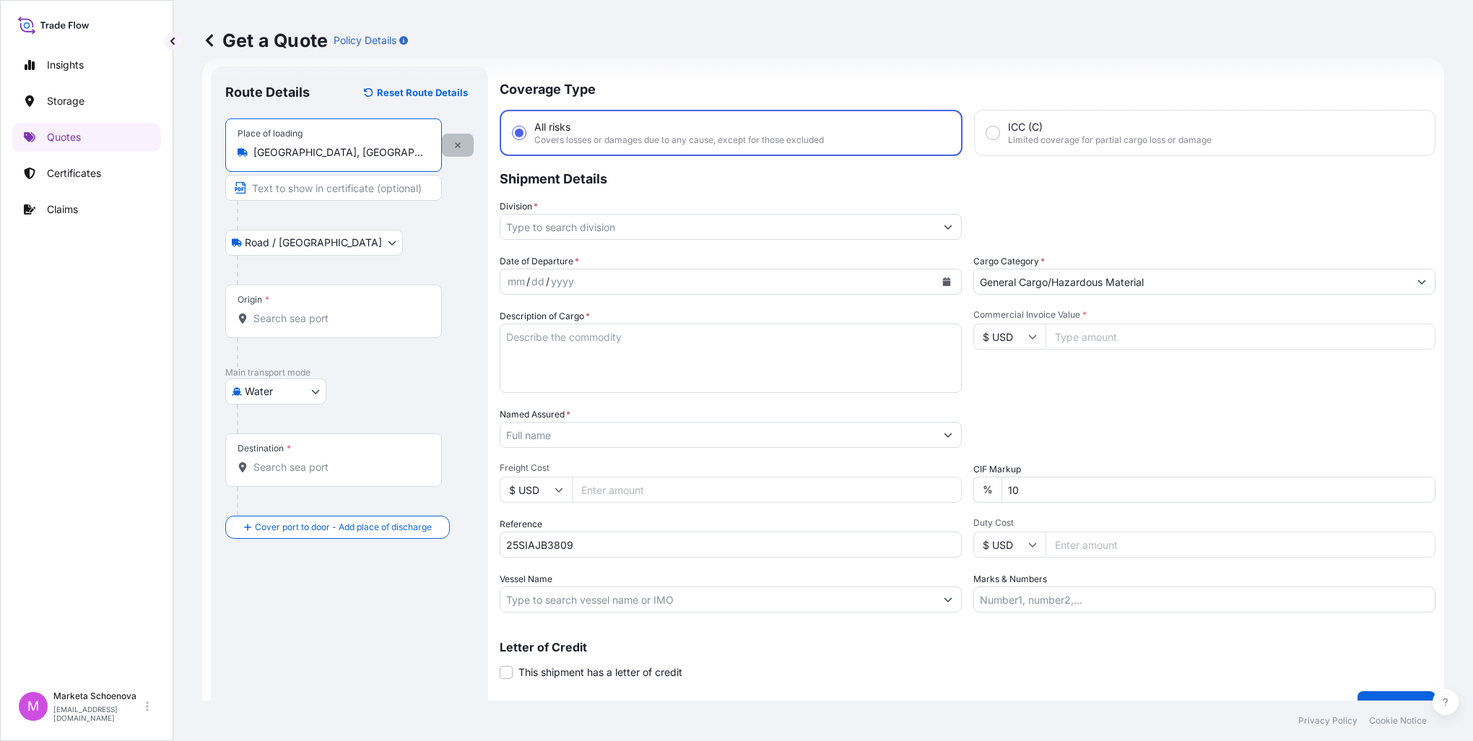
type input "[GEOGRAPHIC_DATA], [GEOGRAPHIC_DATA], [GEOGRAPHIC_DATA]"
click at [459, 140] on button "button" at bounding box center [458, 145] width 32 height 23
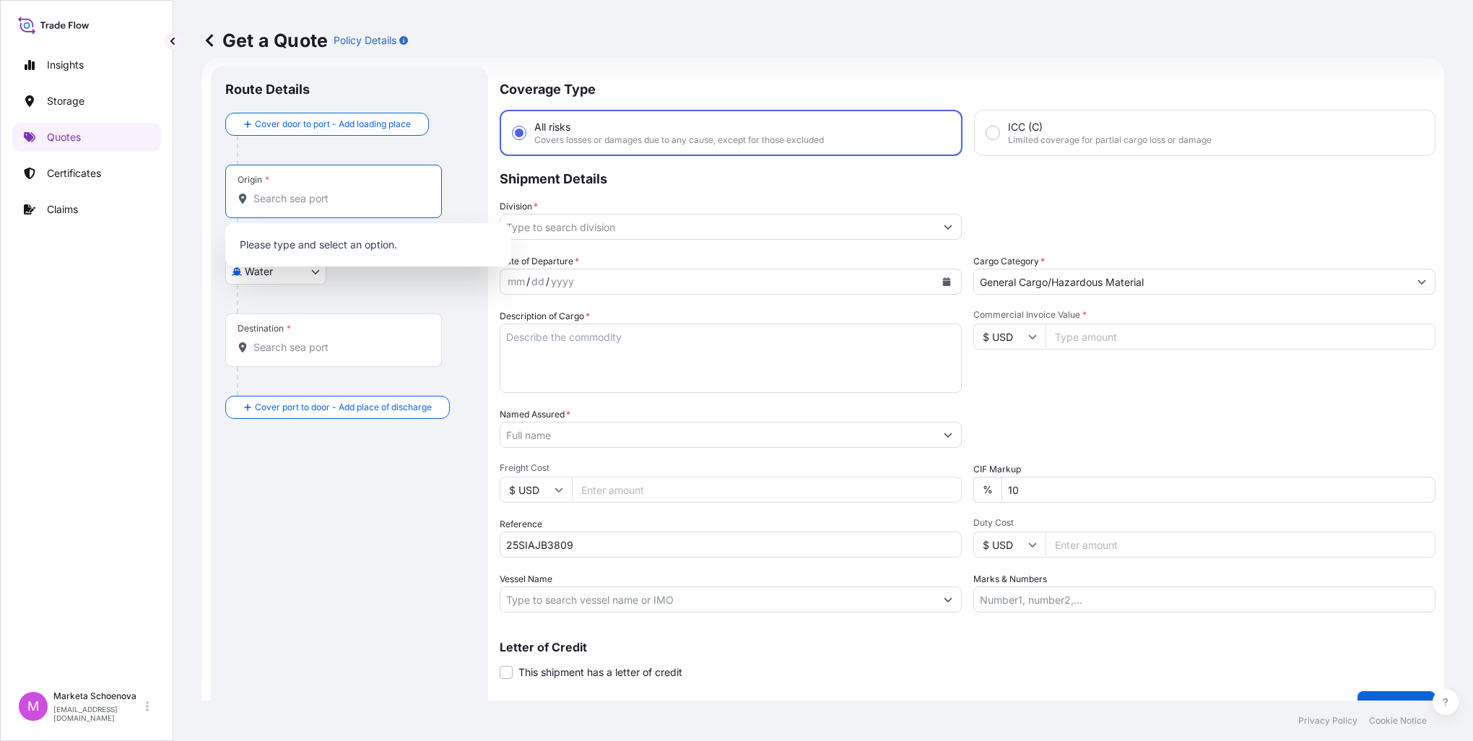
click at [318, 204] on input "Origin *" at bounding box center [338, 198] width 170 height 14
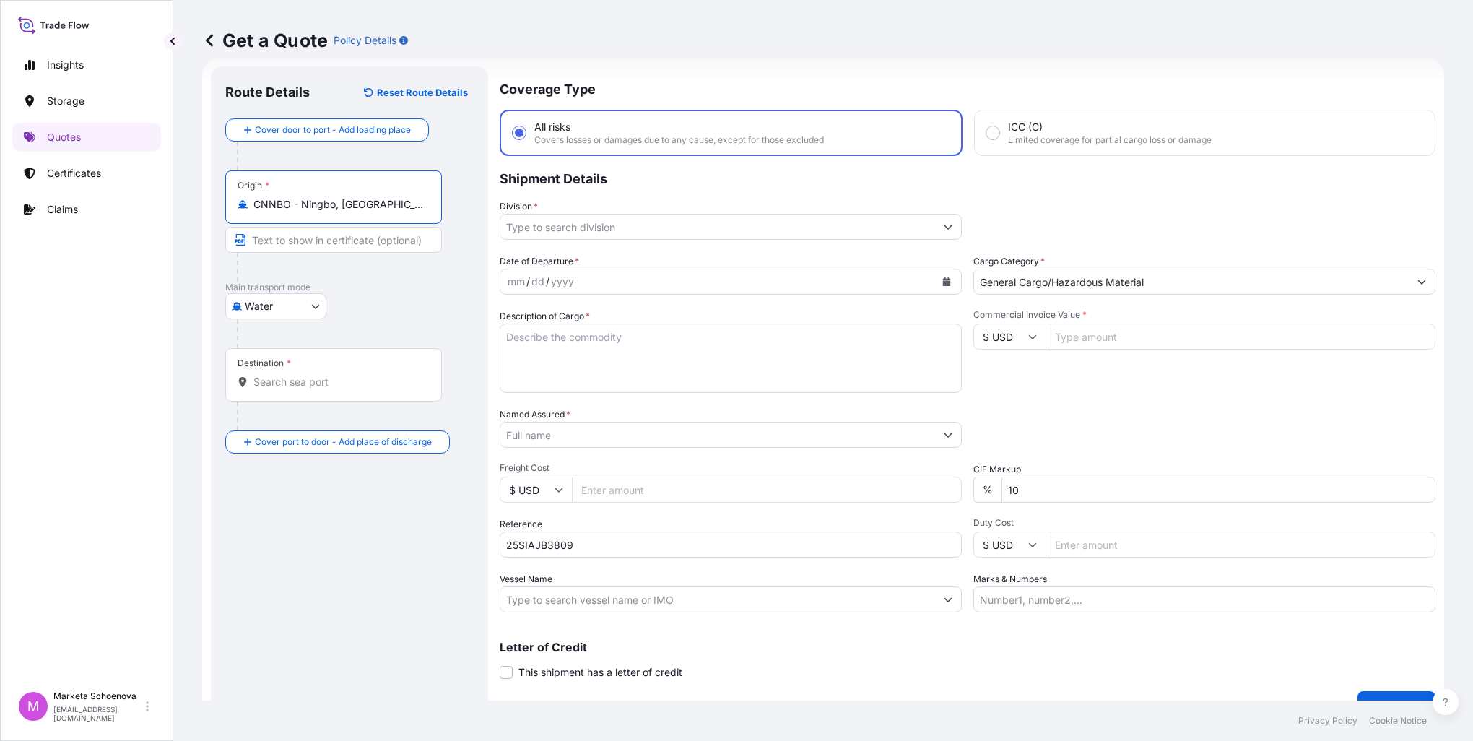
type input "CNNBO - Ningbo, [GEOGRAPHIC_DATA]"
click at [300, 386] on input "Destination *" at bounding box center [338, 382] width 170 height 14
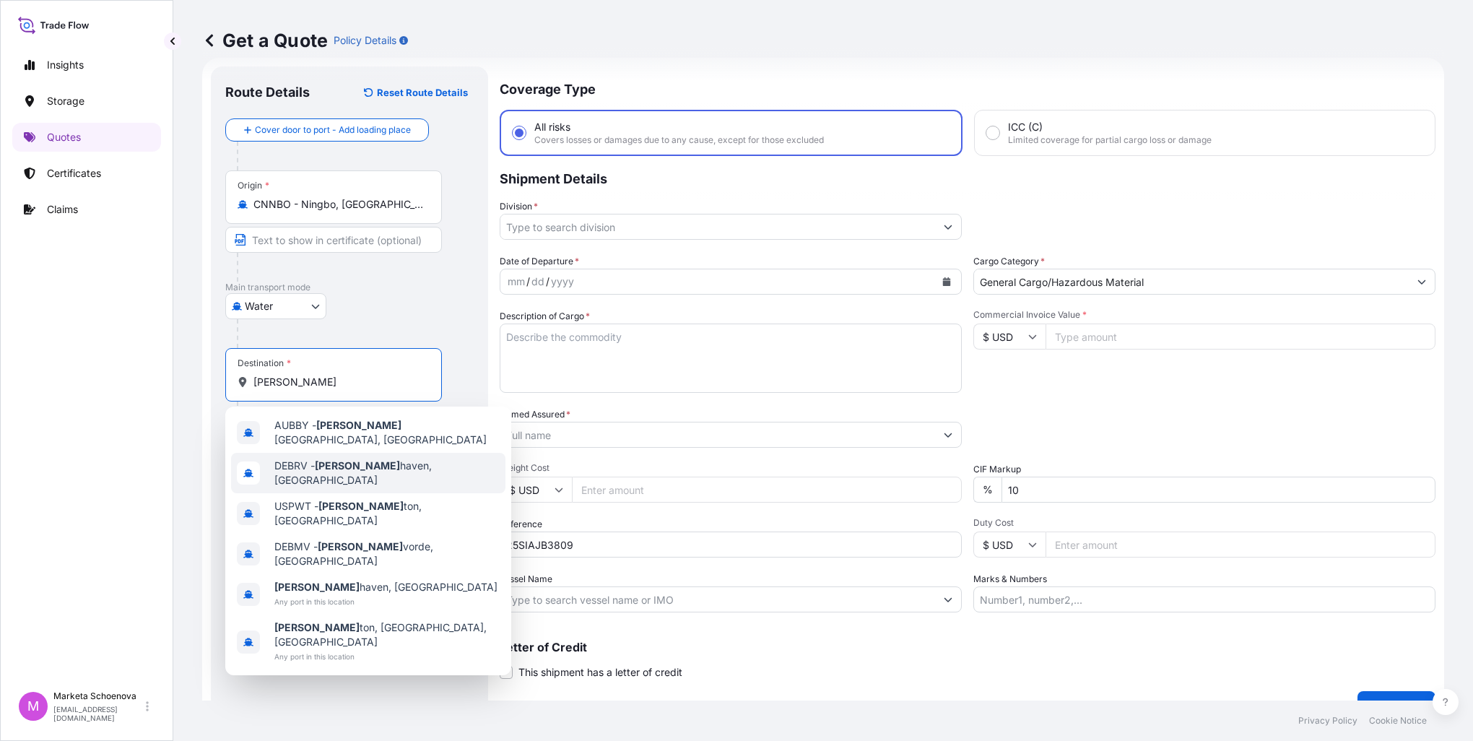
click at [357, 468] on span "DEBRV - [PERSON_NAME][GEOGRAPHIC_DATA], [GEOGRAPHIC_DATA]" at bounding box center [386, 473] width 225 height 29
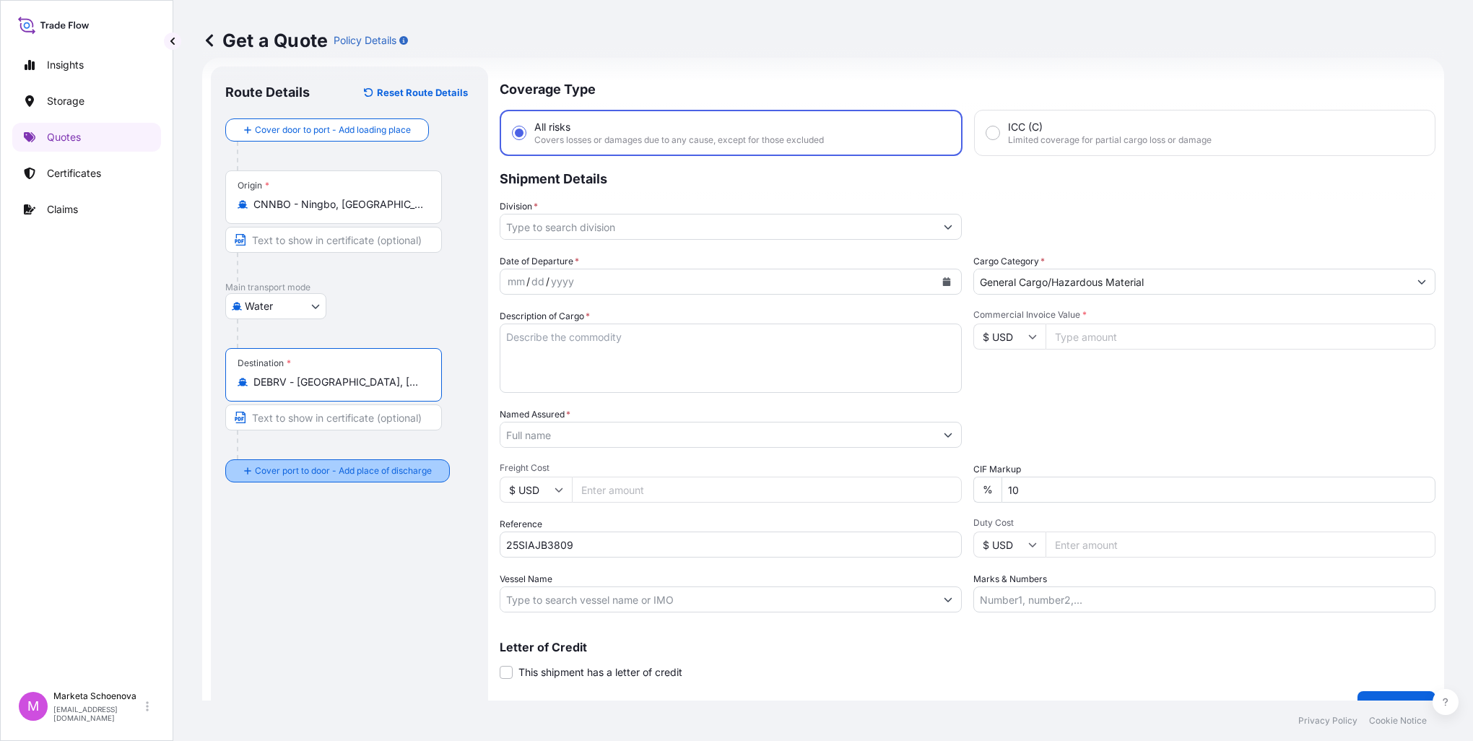
type input "DEBRV - [GEOGRAPHIC_DATA], [GEOGRAPHIC_DATA]"
click at [318, 551] on input "Place of Discharge" at bounding box center [338, 548] width 170 height 14
click at [307, 554] on input "Place of Discharge" at bounding box center [338, 548] width 170 height 14
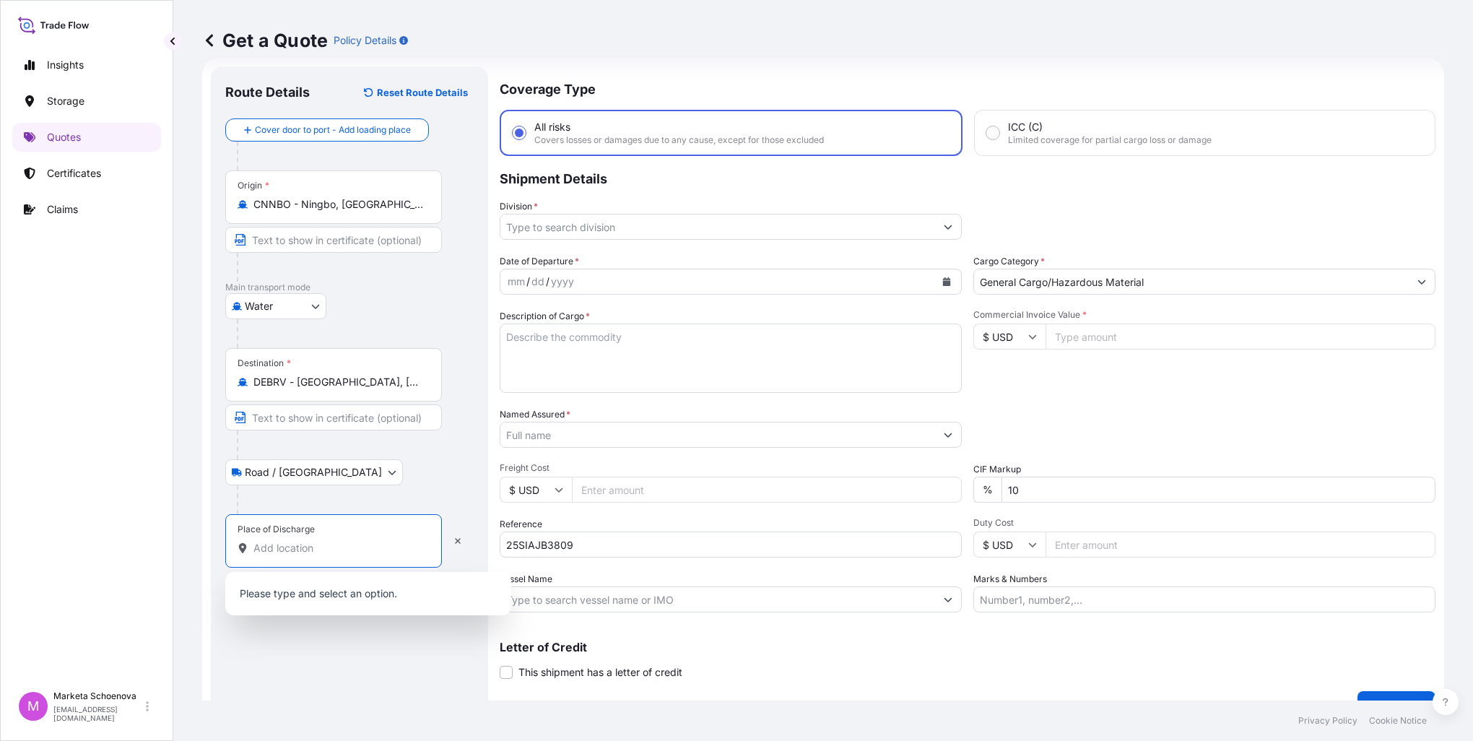
paste input "Krnsko"
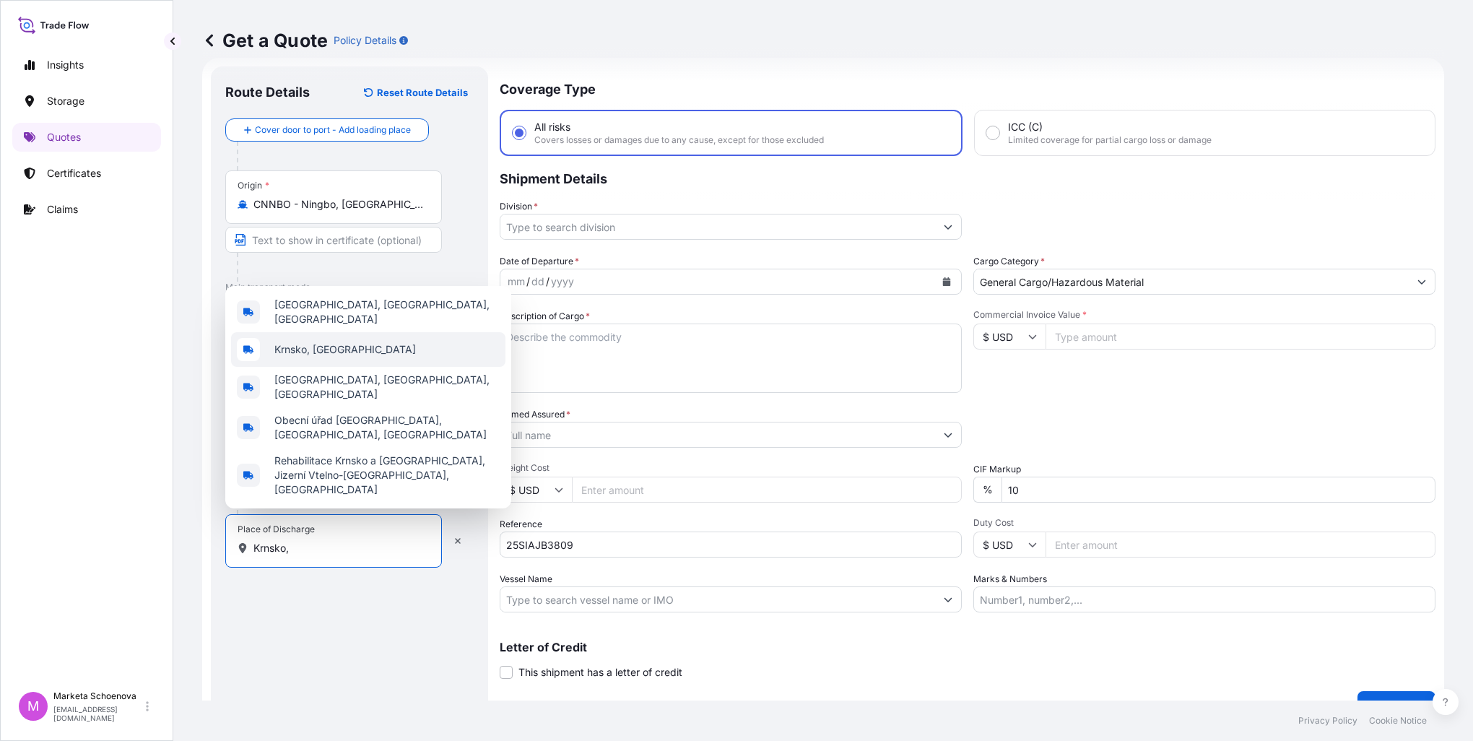
click at [360, 367] on div "Krnsko, [GEOGRAPHIC_DATA]" at bounding box center [368, 349] width 274 height 35
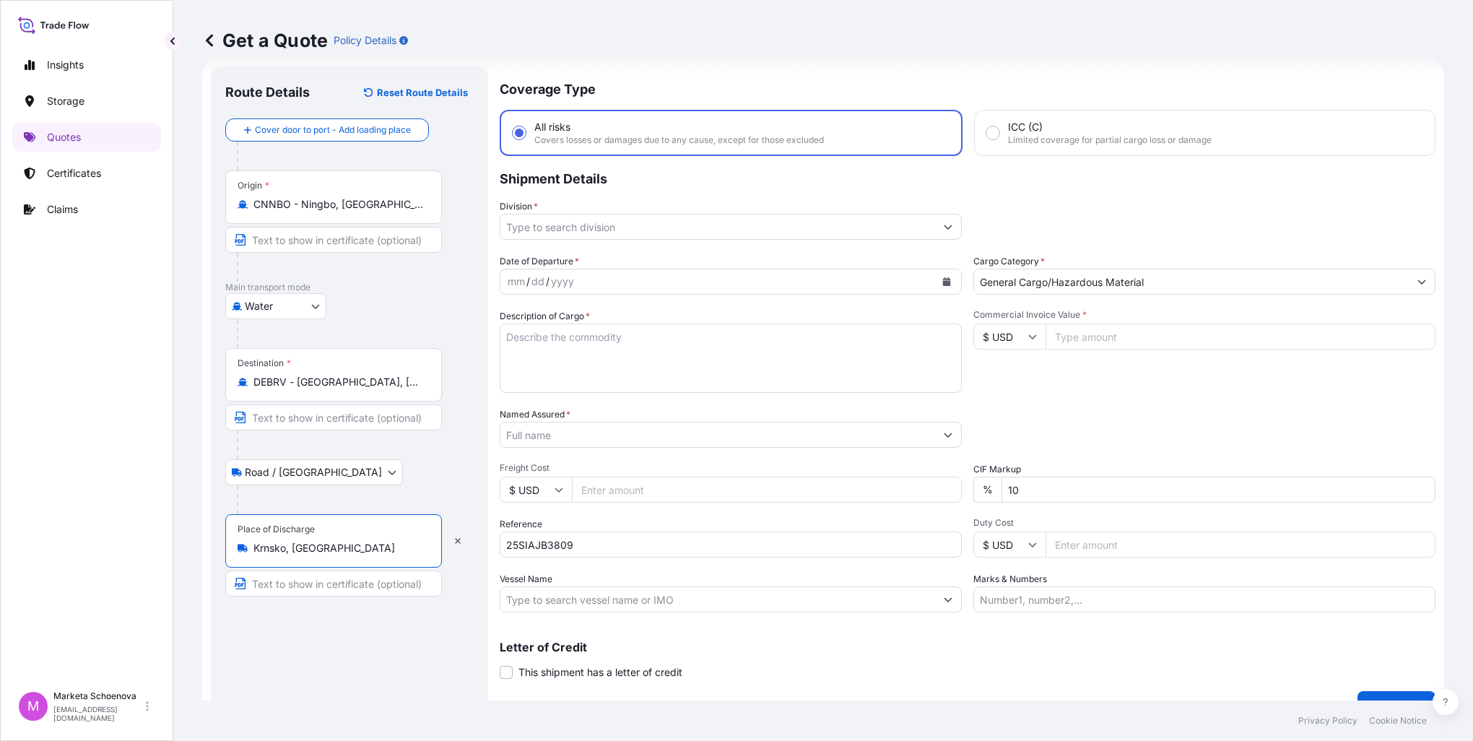
type input "Krnsko, [GEOGRAPHIC_DATA]"
click at [944, 226] on icon "Show suggestions" at bounding box center [948, 226] width 9 height 9
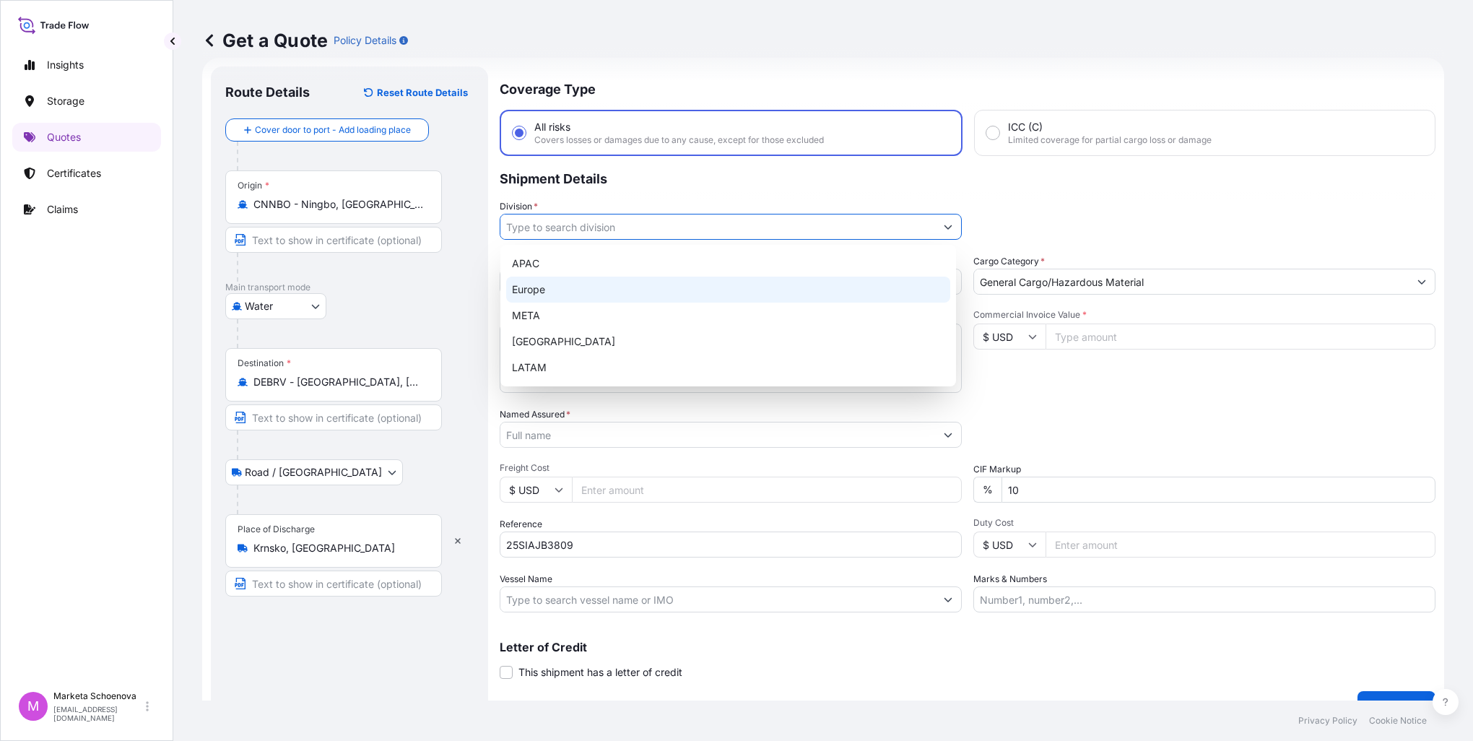
click at [631, 290] on div "Europe" at bounding box center [728, 290] width 444 height 26
type input "Europe"
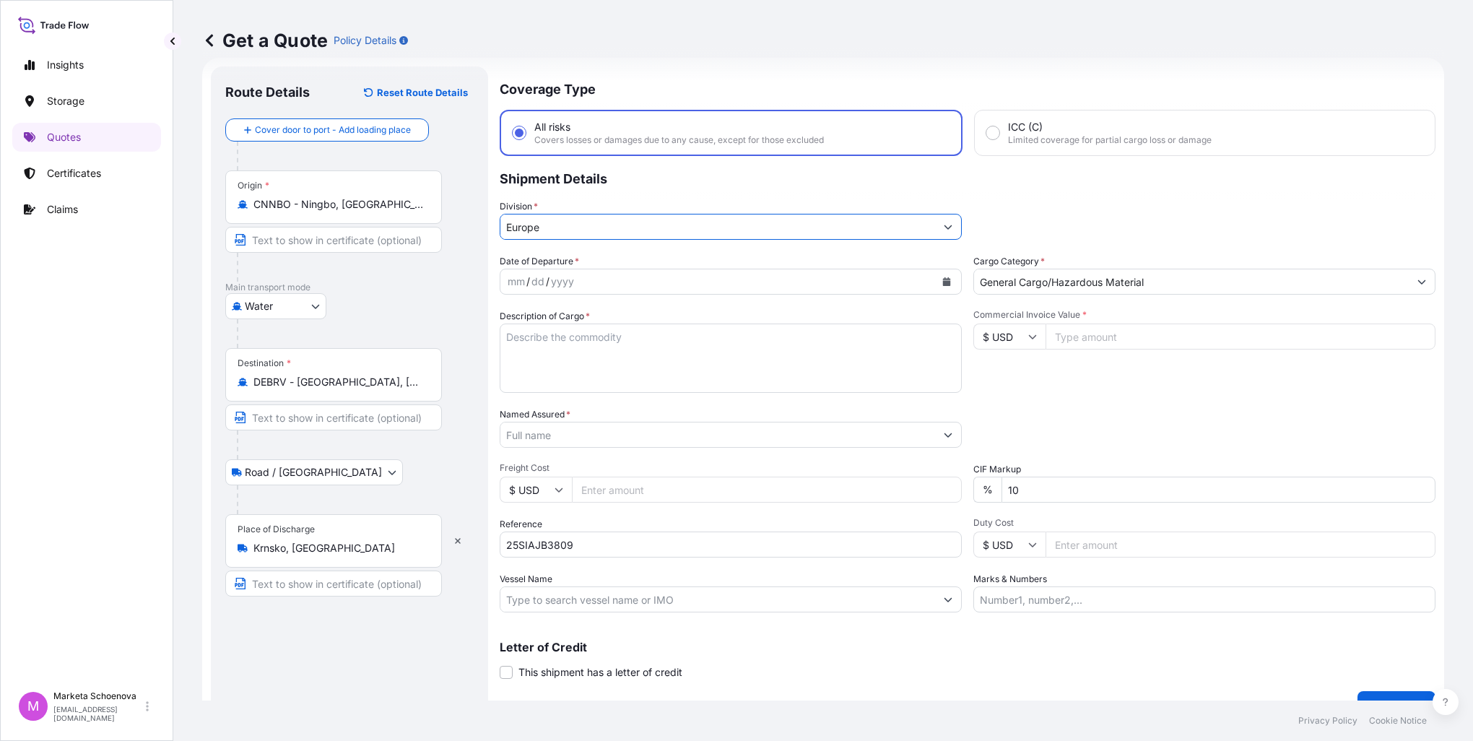
click at [605, 276] on div "mm / dd / yyyy" at bounding box center [717, 282] width 435 height 26
click at [944, 283] on icon "Calendar" at bounding box center [947, 281] width 8 height 9
click at [532, 320] on icon "Previous" at bounding box center [530, 322] width 9 height 9
click at [537, 321] on button "Previous" at bounding box center [530, 322] width 32 height 23
click at [560, 456] on div "23" at bounding box center [552, 458] width 26 height 26
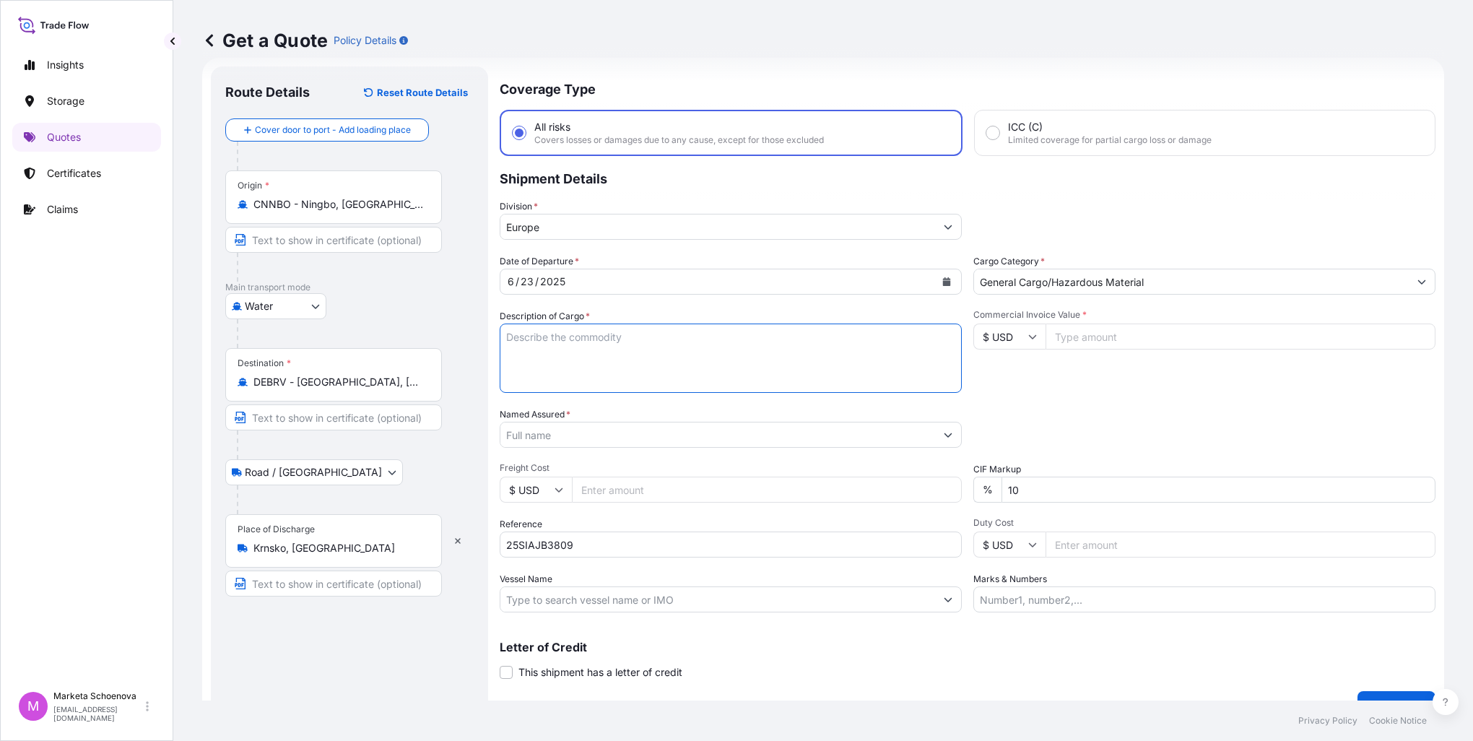
click at [680, 344] on textarea "Description of Cargo *" at bounding box center [731, 358] width 462 height 69
click at [763, 337] on textarea "Description of Cargo *" at bounding box center [731, 358] width 462 height 69
paste textarea "FORKLIFT + CHARGER"
type textarea "FORKLIFT + CHARGER"
click at [1066, 334] on input "Commercial Invoice Value *" at bounding box center [1241, 337] width 390 height 26
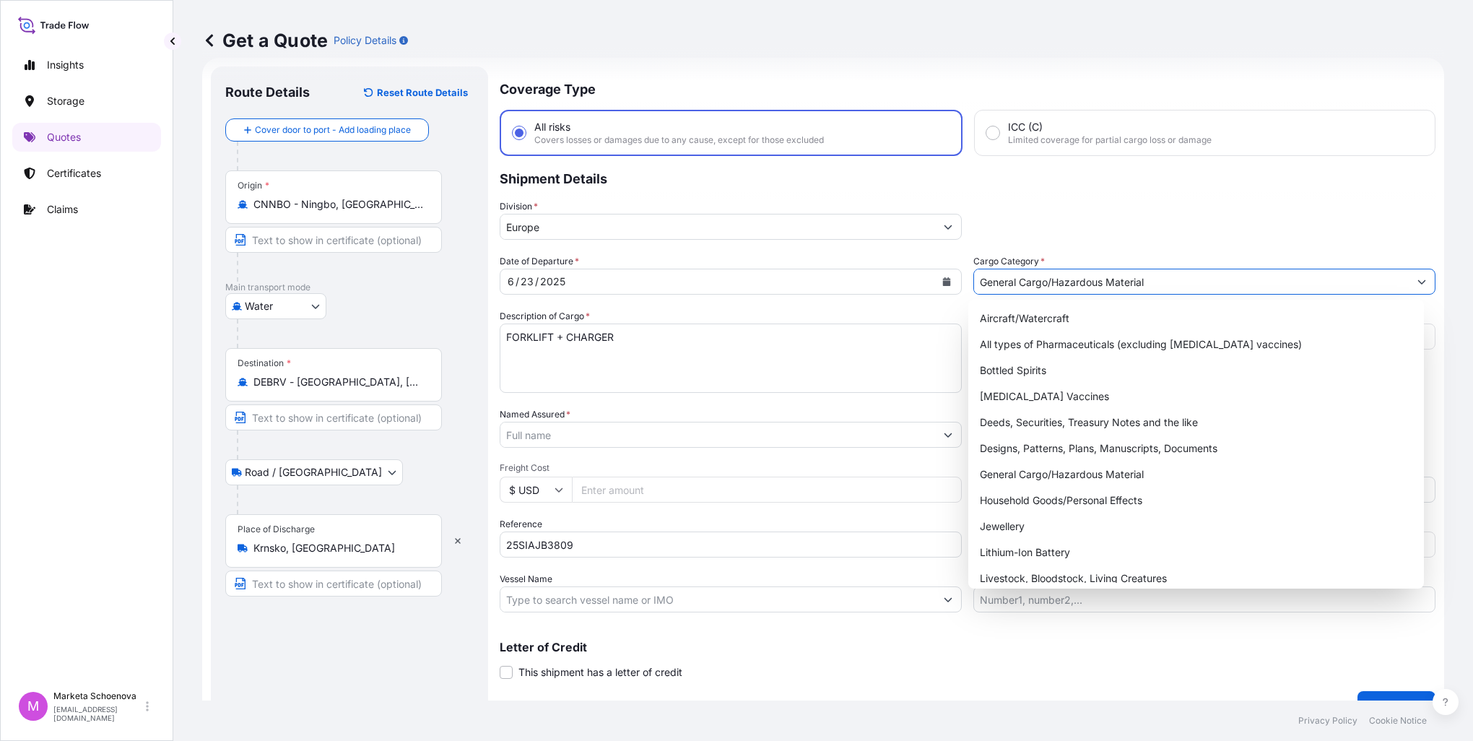
click at [1418, 281] on icon "Show suggestions" at bounding box center [1422, 281] width 9 height 9
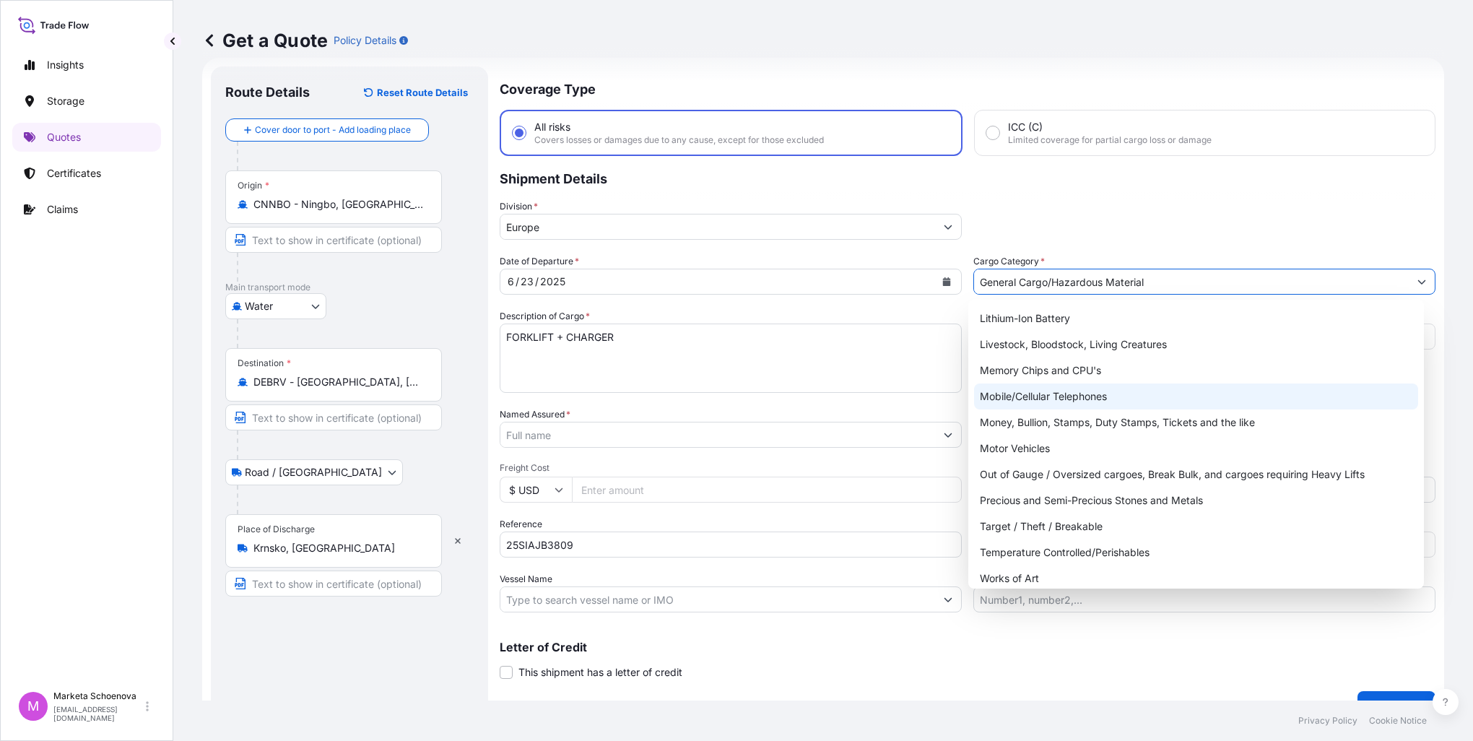
scroll to position [243, 0]
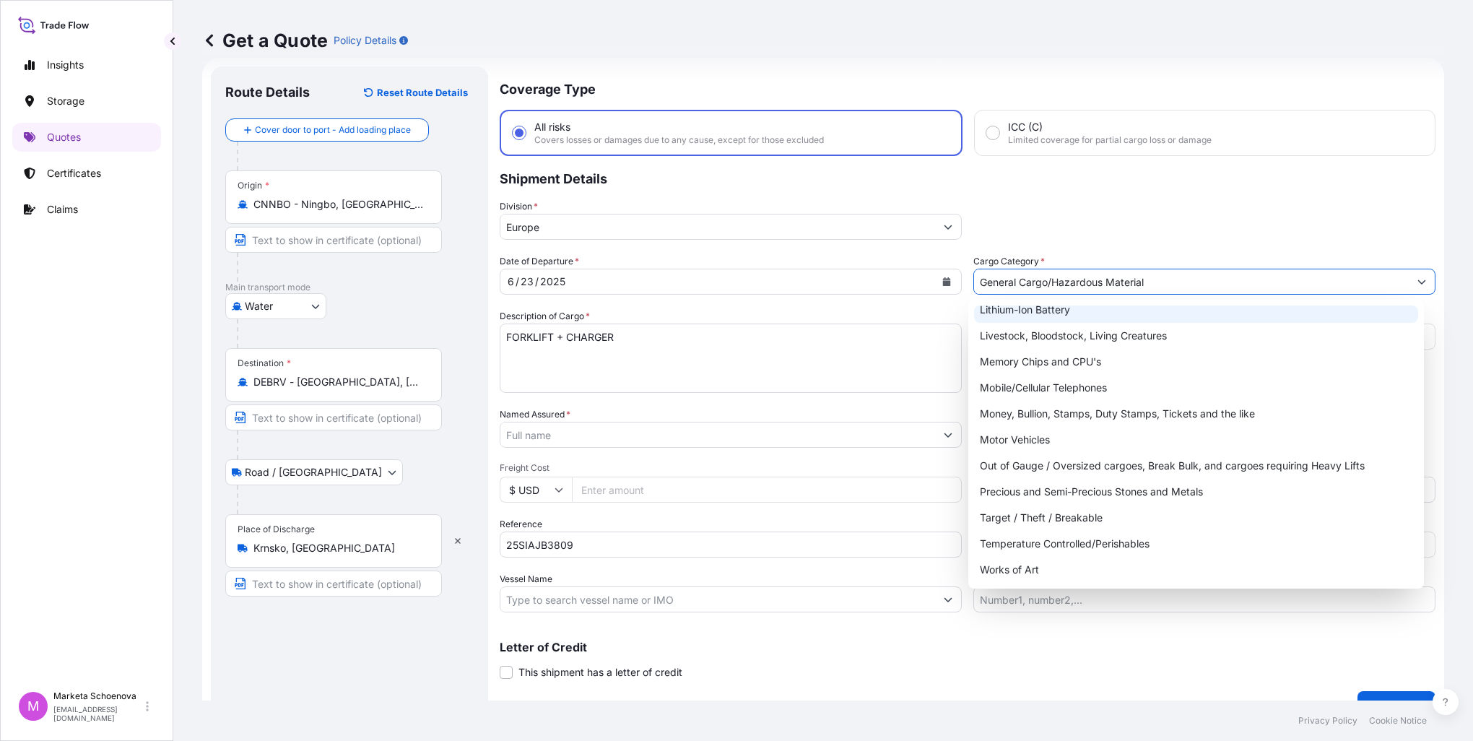
click at [994, 305] on div "Lithium-Ion Battery" at bounding box center [1196, 310] width 444 height 26
type input "Lithium-Ion Battery"
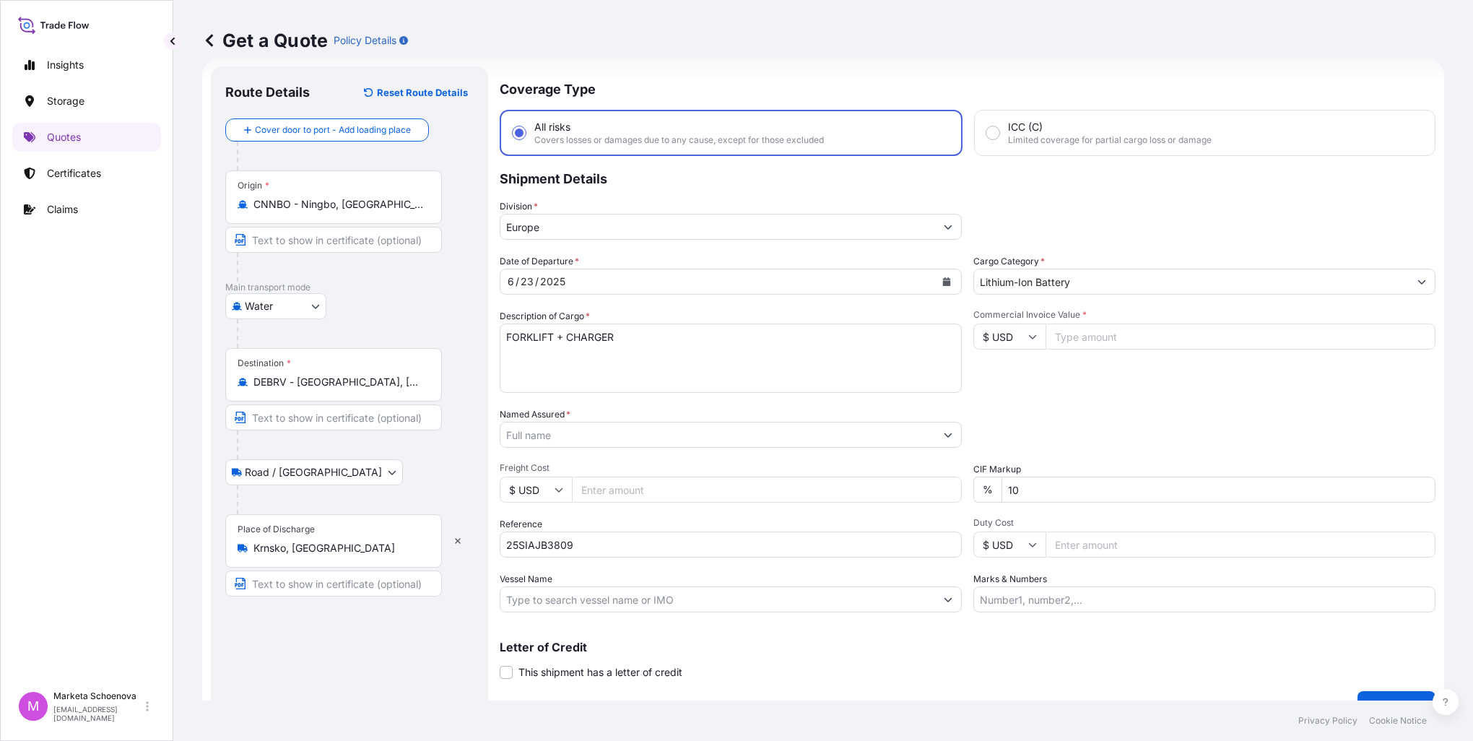
click at [1057, 334] on input "Commercial Invoice Value *" at bounding box center [1241, 337] width 390 height 26
paste input "89954.0000"
type input "89954.0000"
click at [631, 483] on input "Freight Cost" at bounding box center [767, 490] width 390 height 26
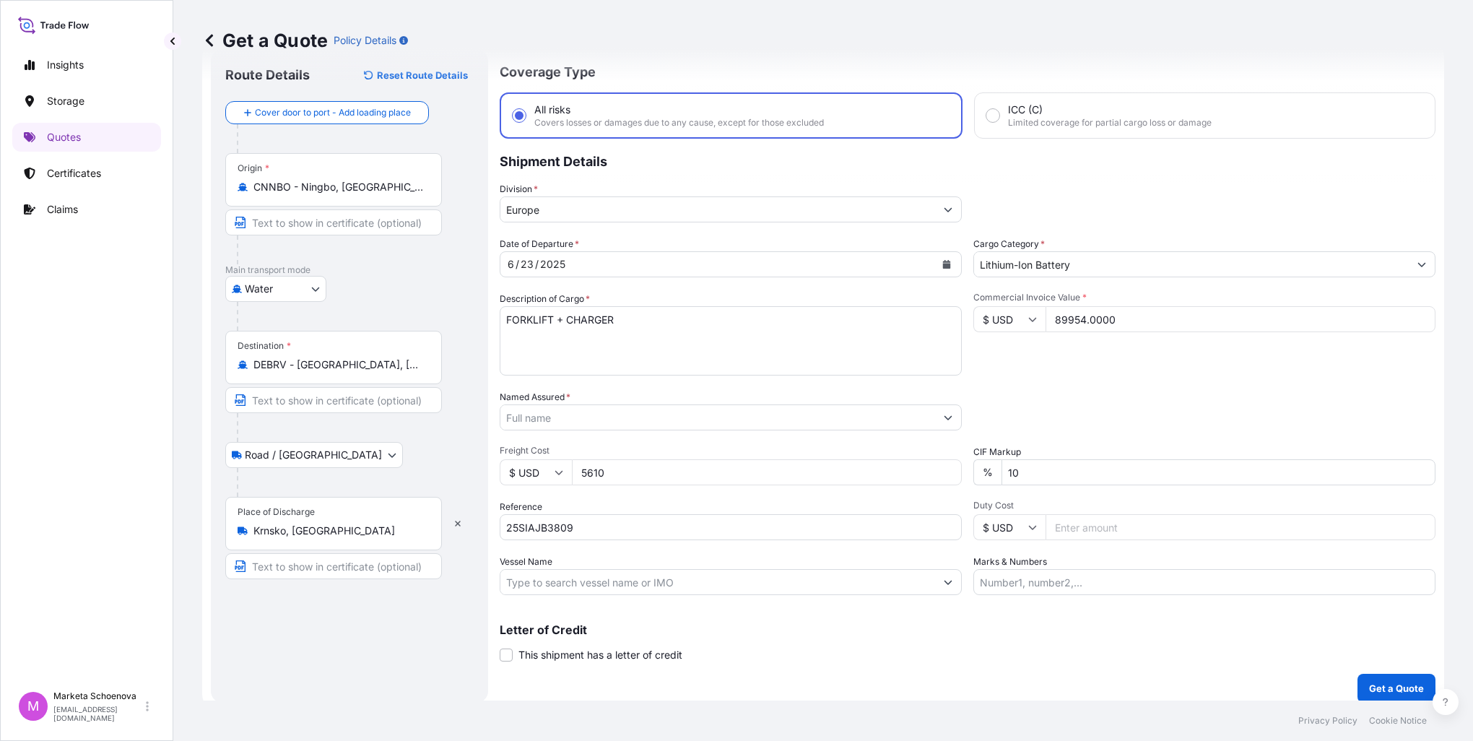
scroll to position [49, 0]
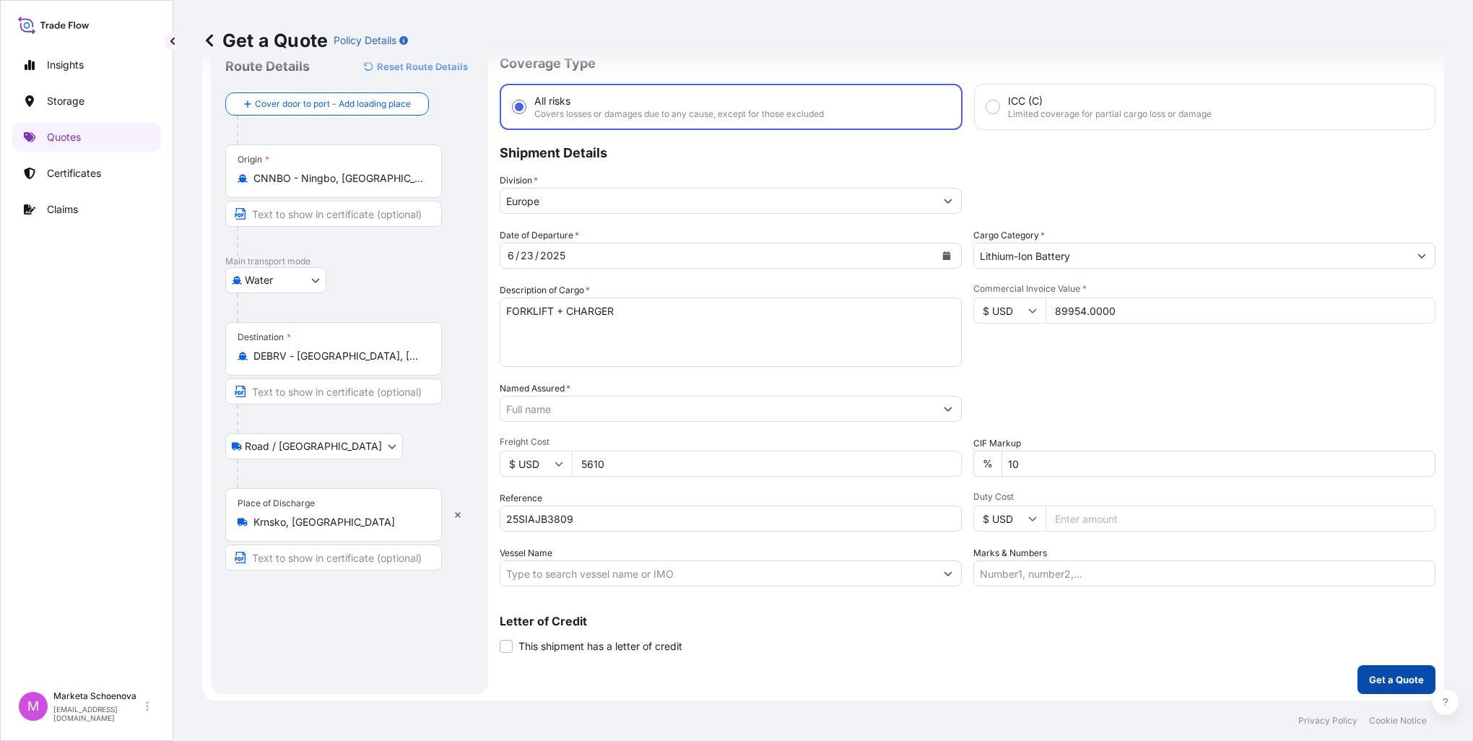
type input "5610"
click at [1371, 672] on p "Get a Quote" at bounding box center [1396, 679] width 55 height 14
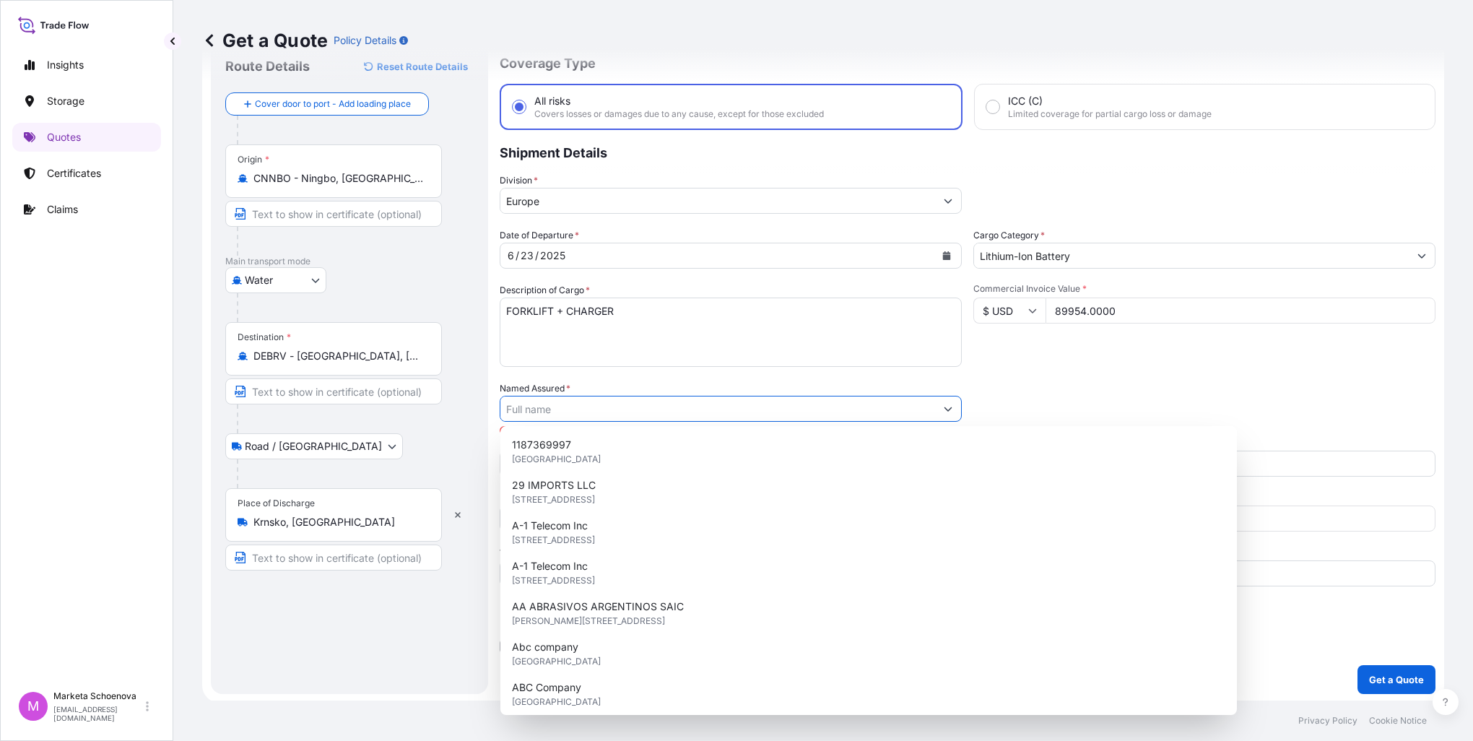
click at [601, 401] on input "Named Assured *" at bounding box center [717, 409] width 435 height 26
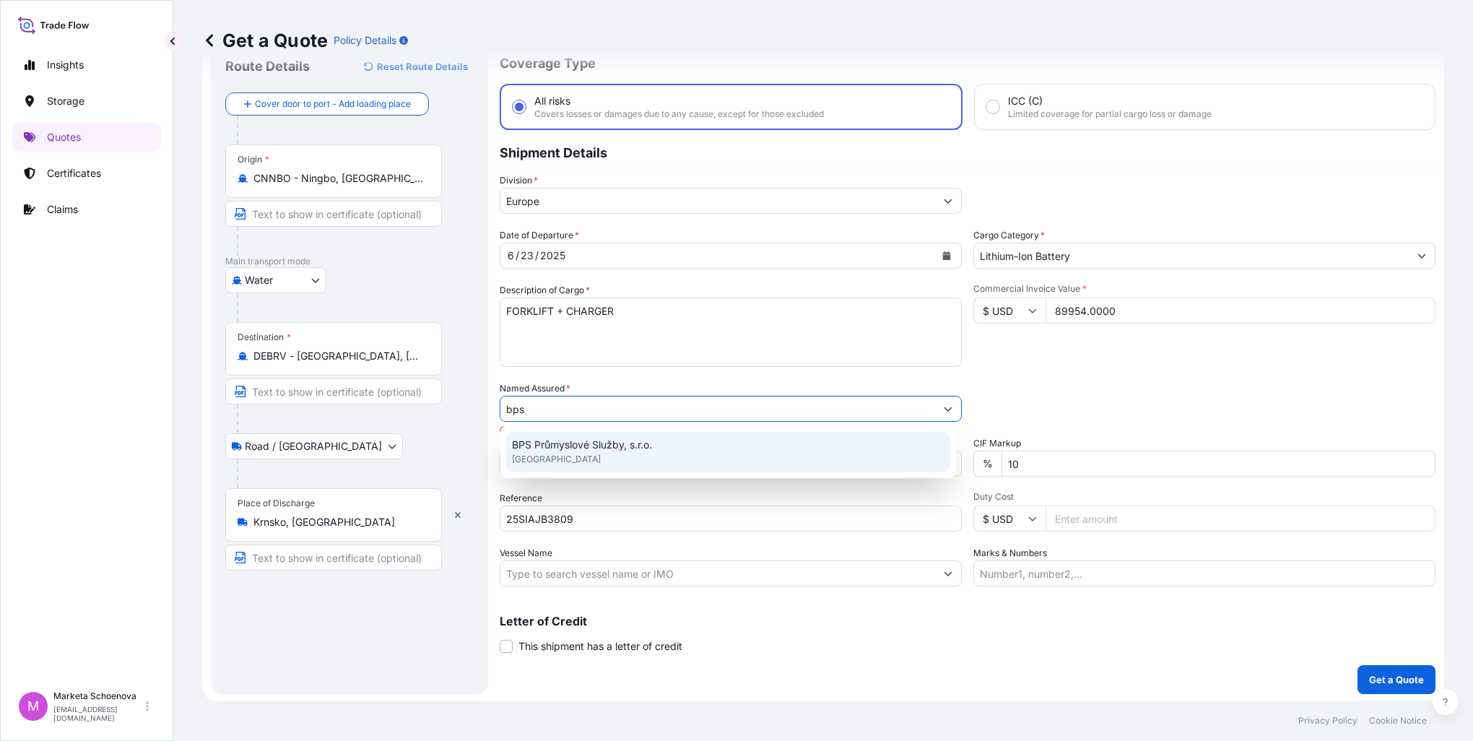
click at [586, 446] on span "BPS Průmyslové Služby, s.r.o." at bounding box center [582, 445] width 140 height 14
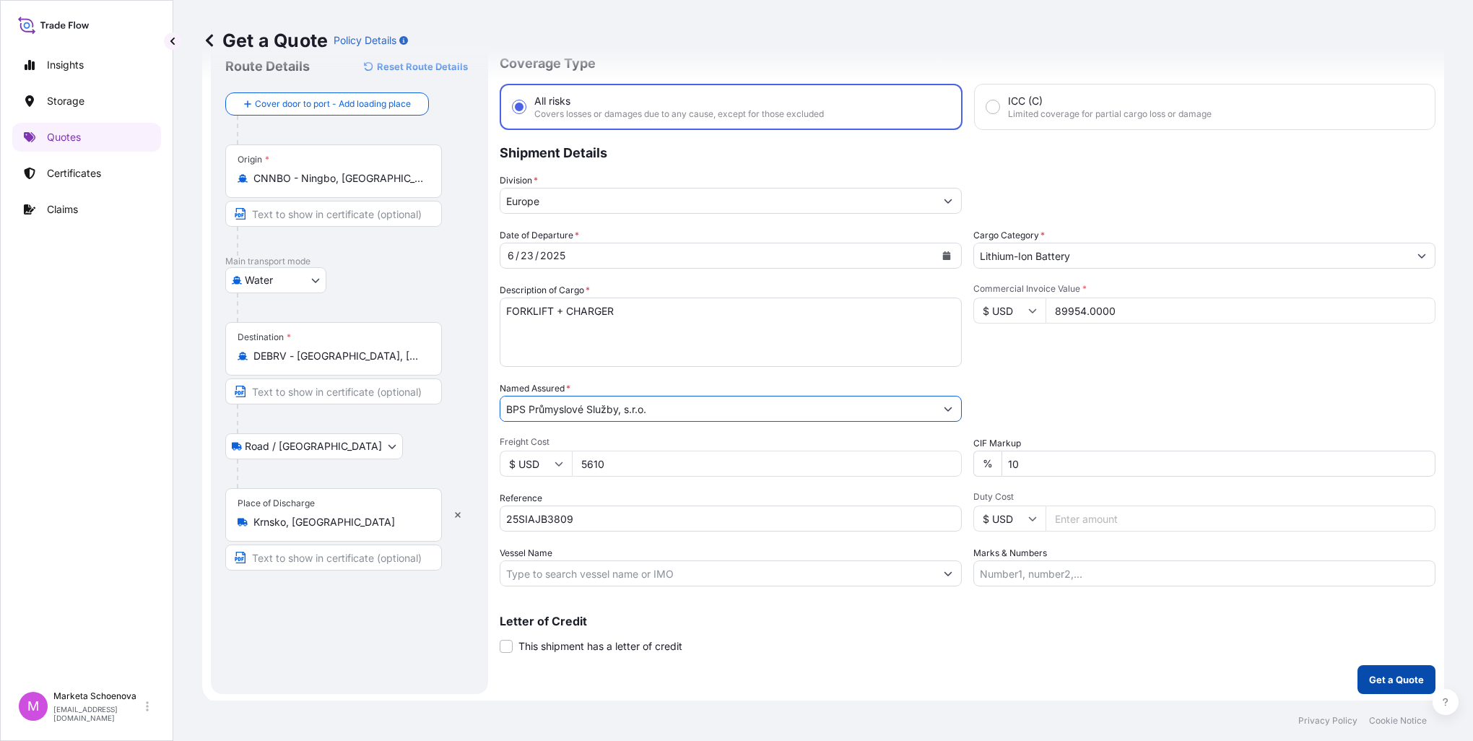
type input "BPS Průmyslové Služby, s.r.o."
click at [1382, 678] on p "Get a Quote" at bounding box center [1396, 679] width 55 height 14
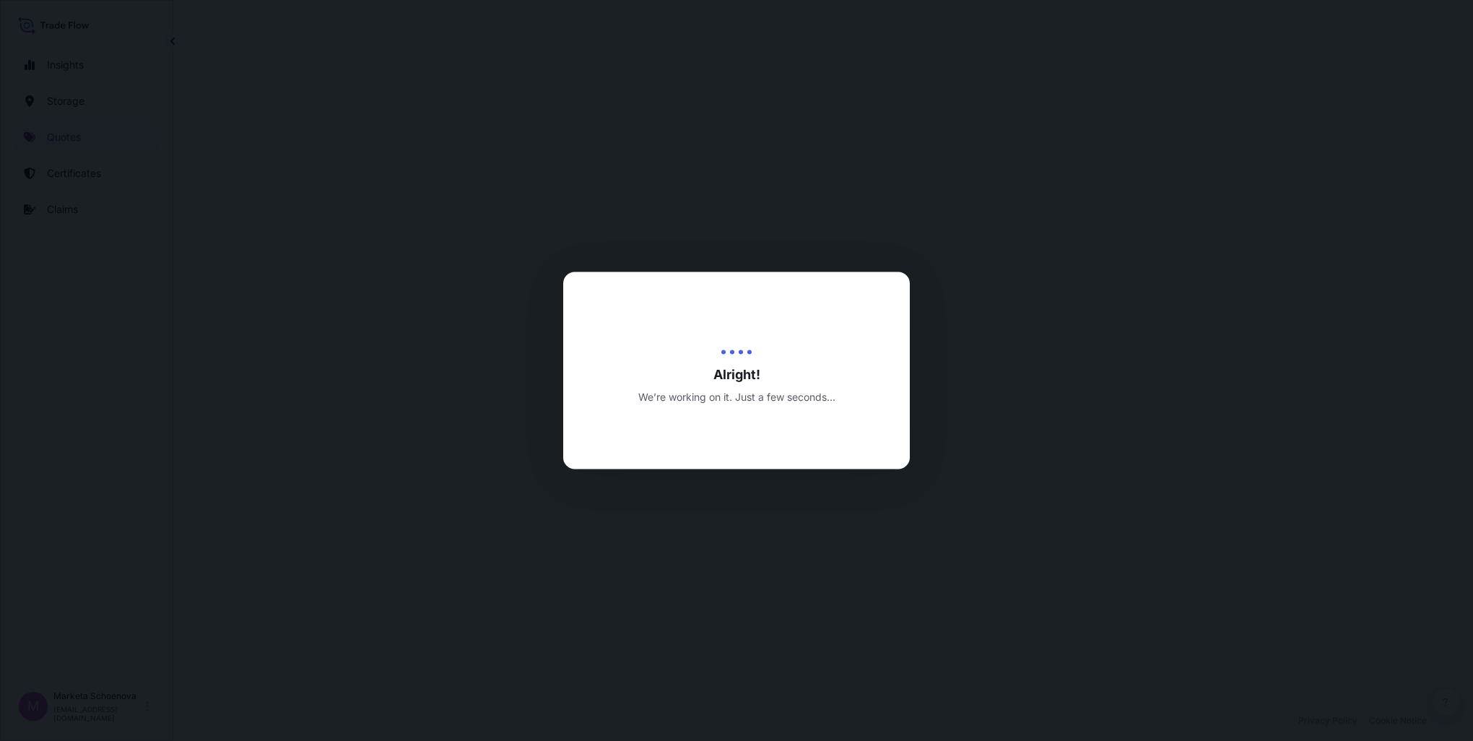
select select "Water"
select select "Road / [GEOGRAPHIC_DATA]"
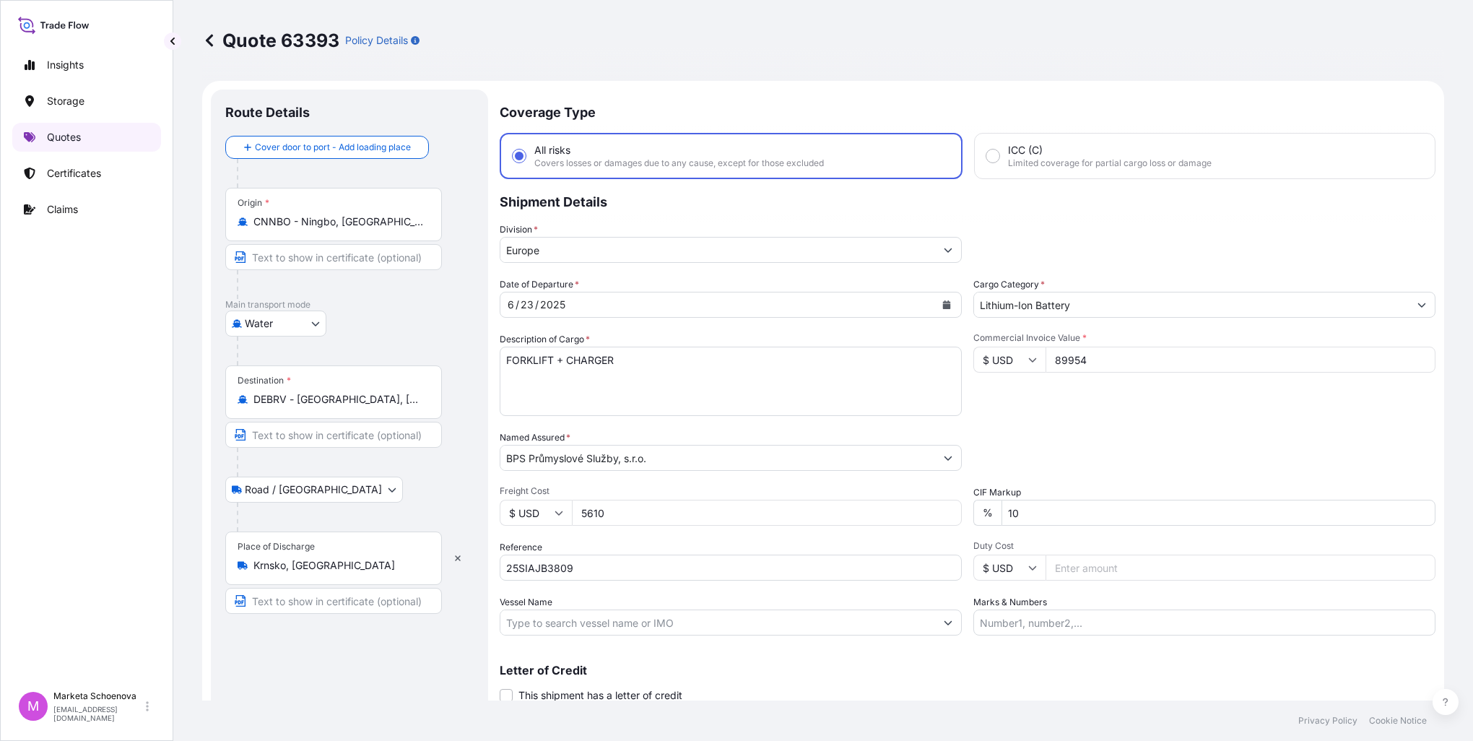
click at [65, 139] on p "Quotes" at bounding box center [64, 137] width 34 height 14
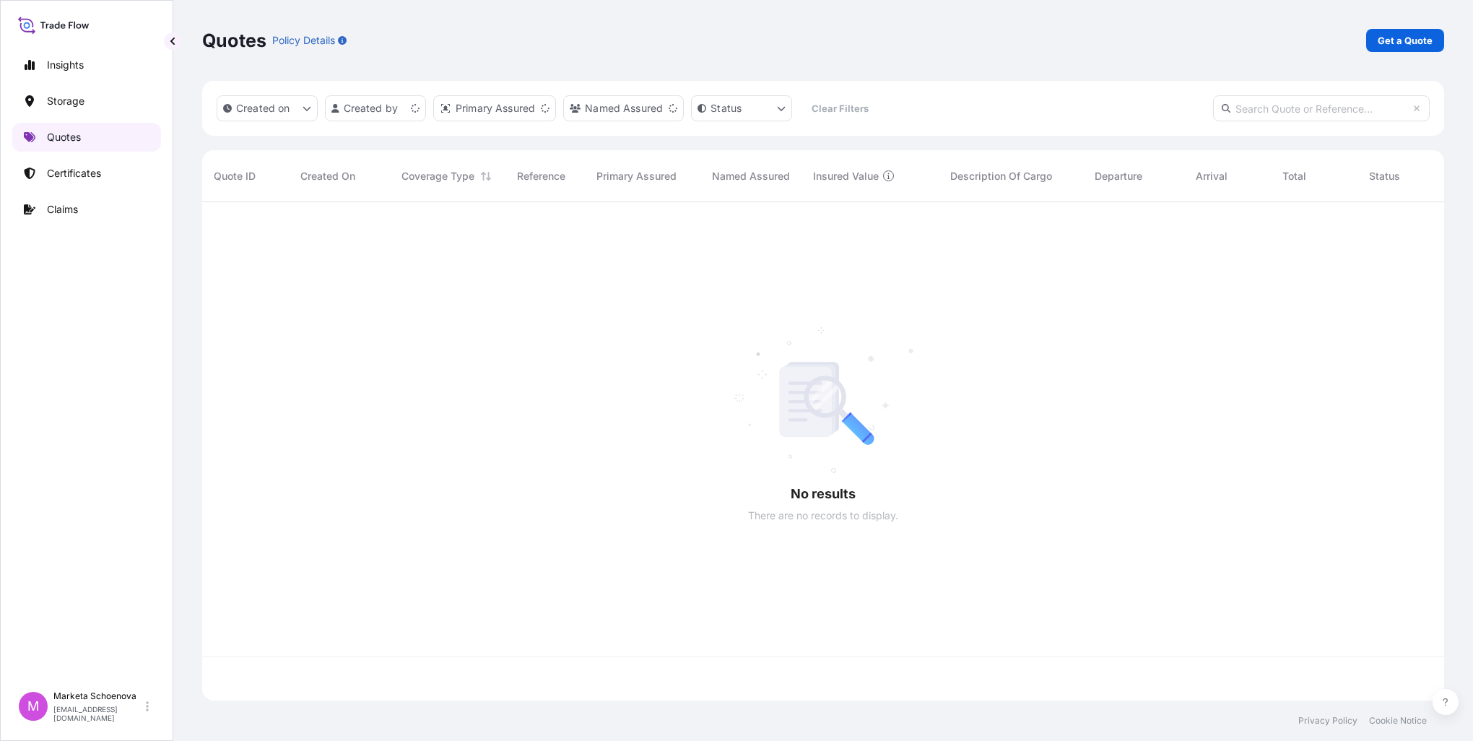
scroll to position [495, 1231]
